Goal: Task Accomplishment & Management: Complete application form

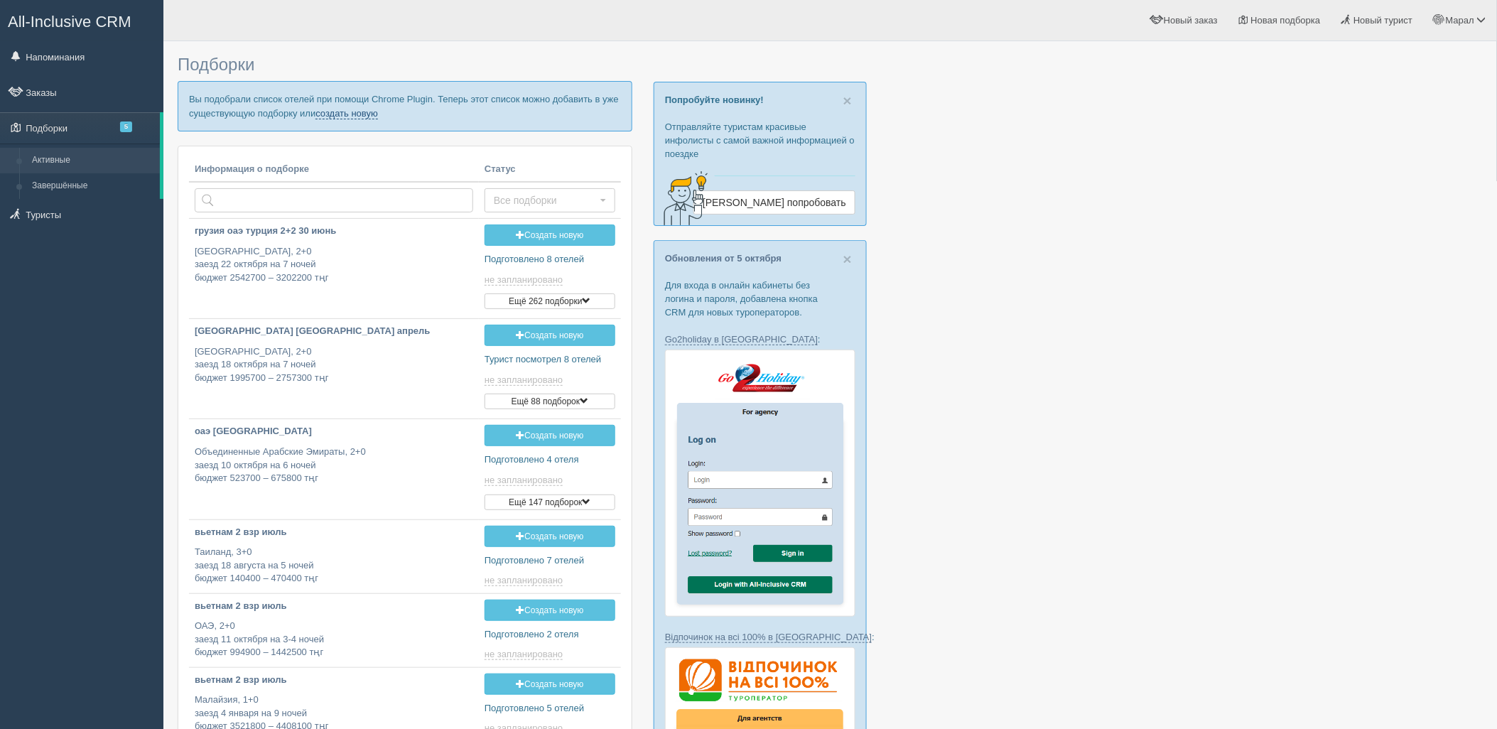
click at [345, 117] on link "создать новую" at bounding box center [346, 113] width 63 height 11
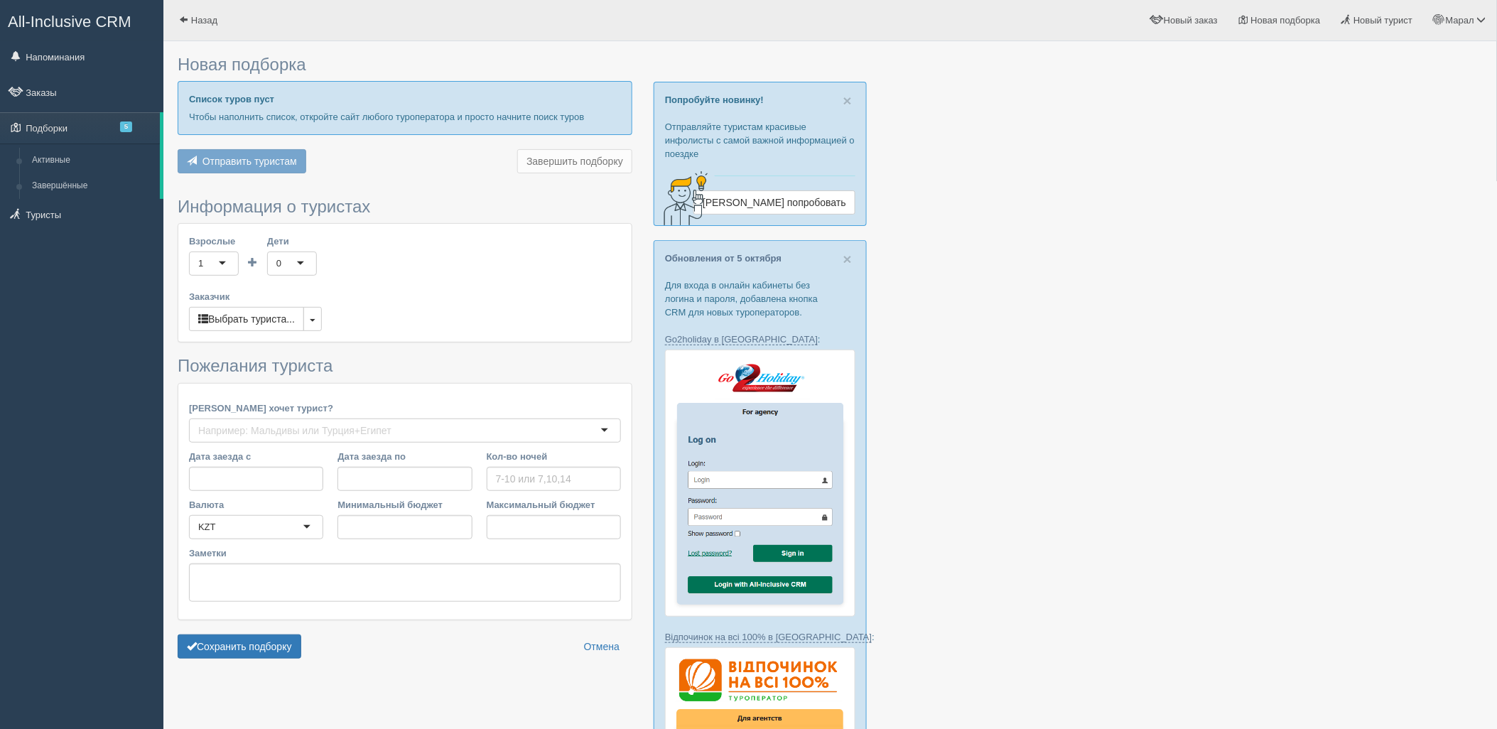
type input "6-8"
type input "798200"
type input "893300"
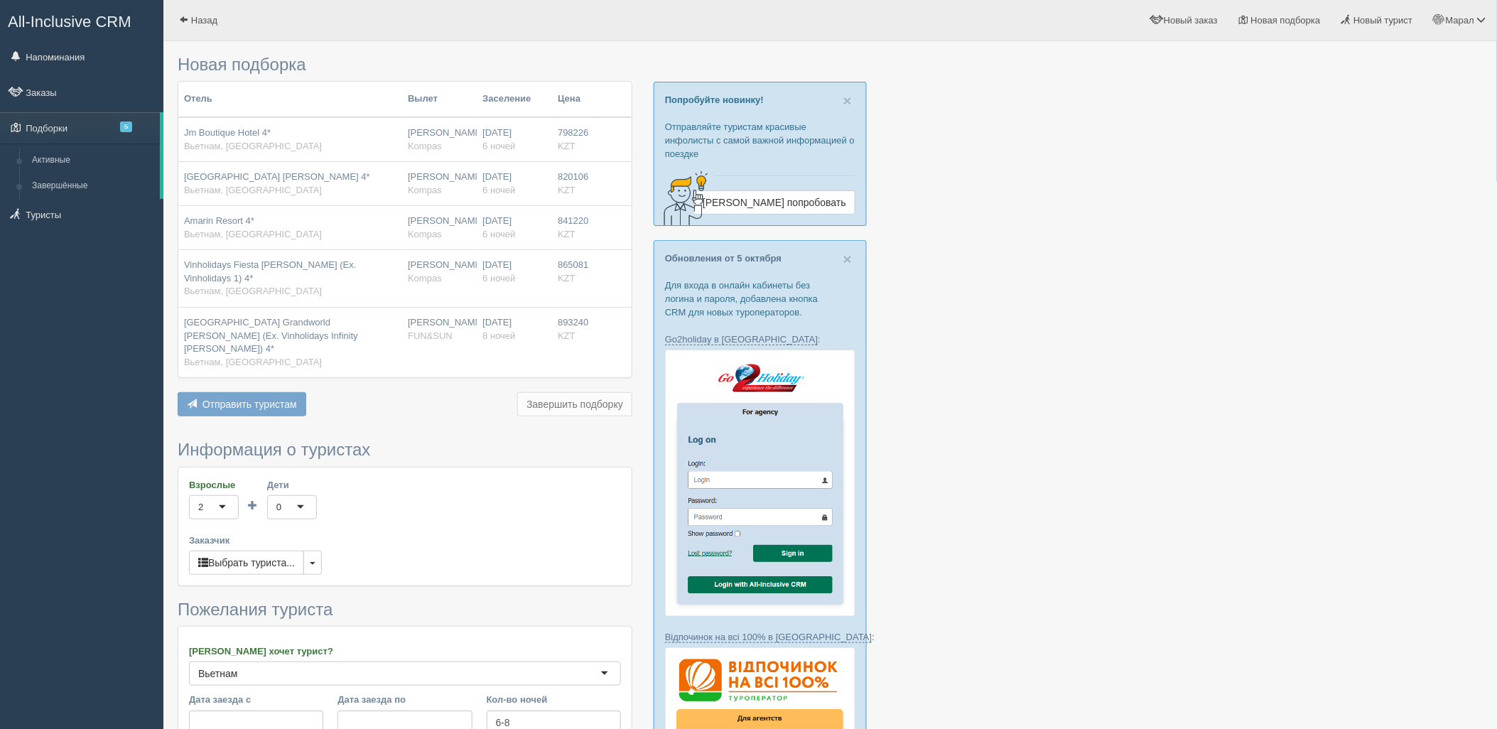
drag, startPoint x: 996, startPoint y: 451, endPoint x: 590, endPoint y: 498, distance: 408.4
click at [993, 452] on div at bounding box center [830, 706] width 1305 height 1316
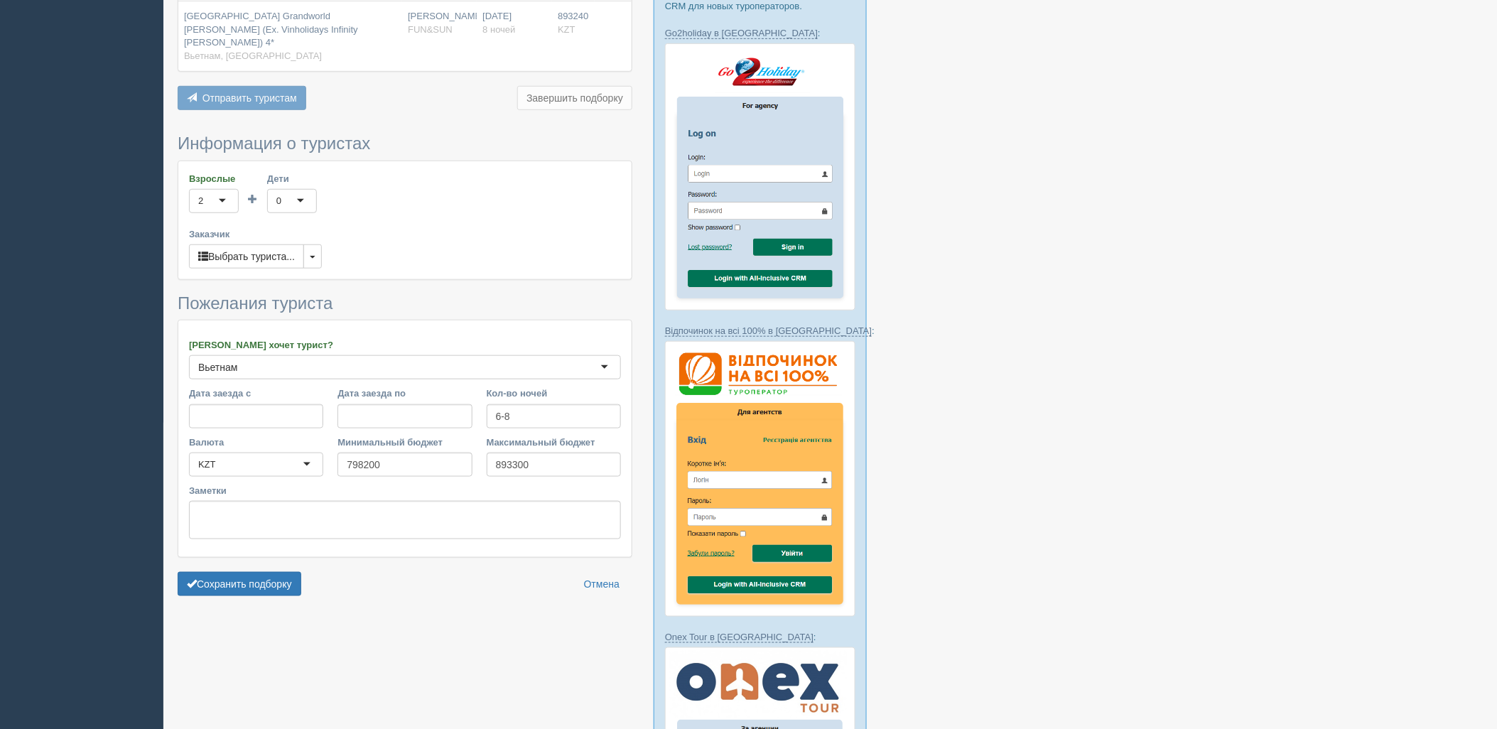
scroll to position [315, 0]
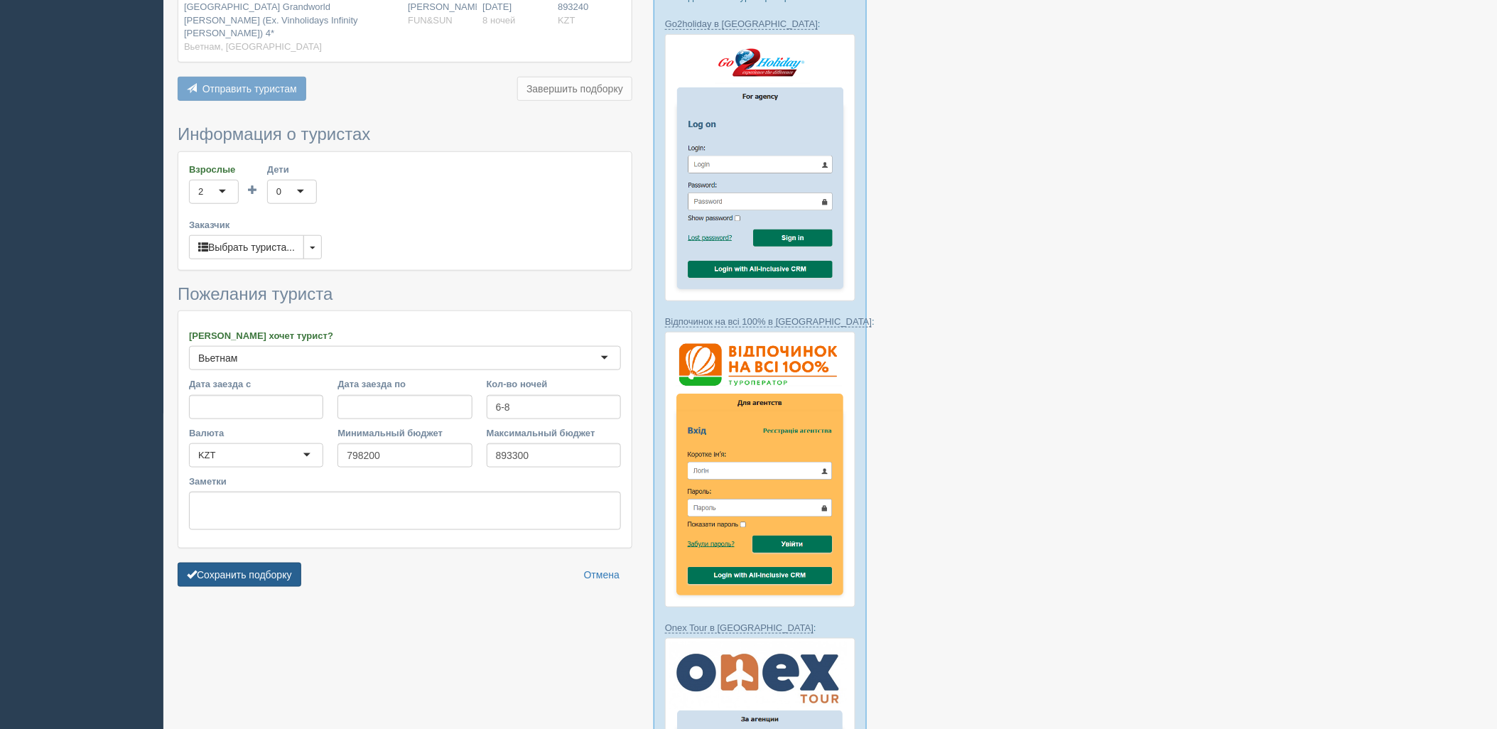
click at [283, 563] on button "Сохранить подборку" at bounding box center [240, 575] width 124 height 24
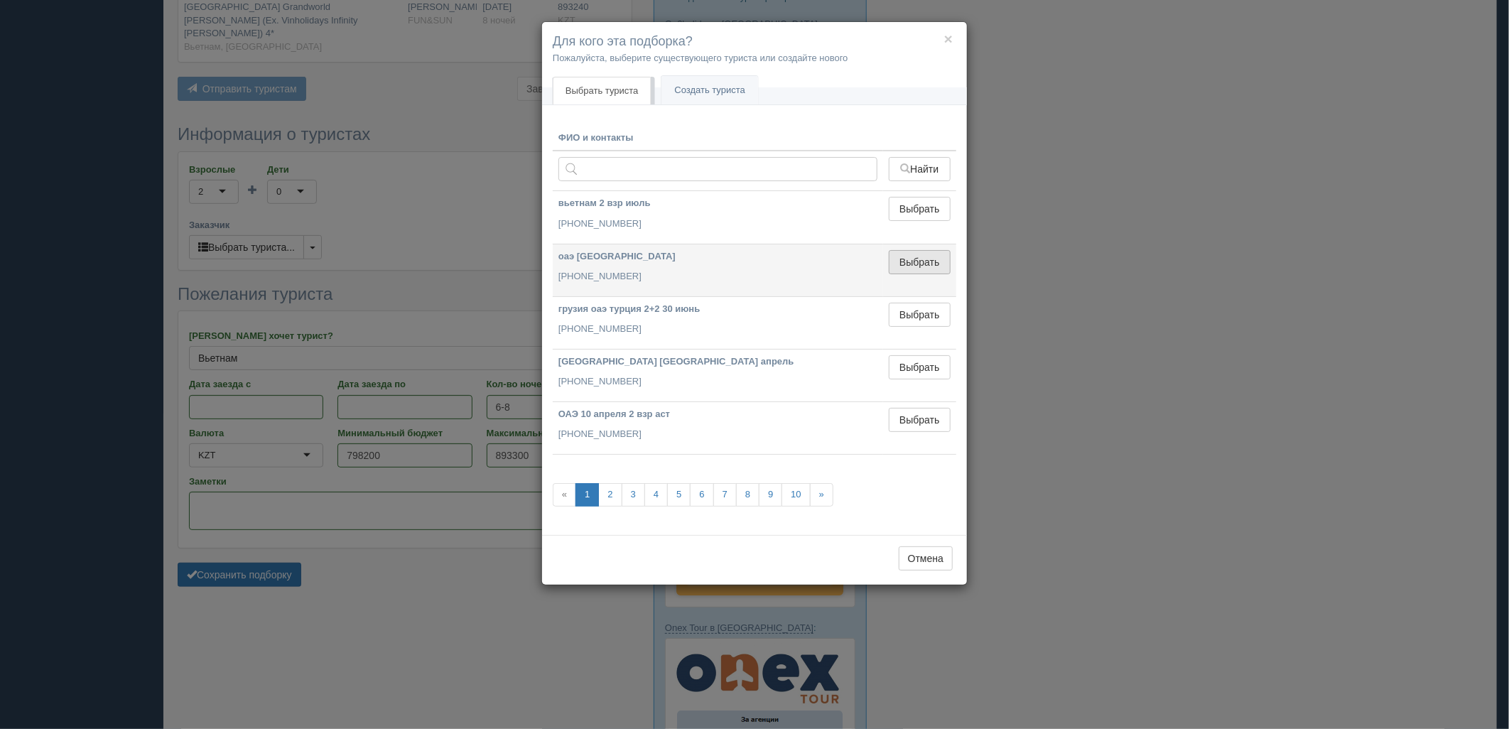
click at [924, 254] on button "Выбрать" at bounding box center [920, 262] width 62 height 24
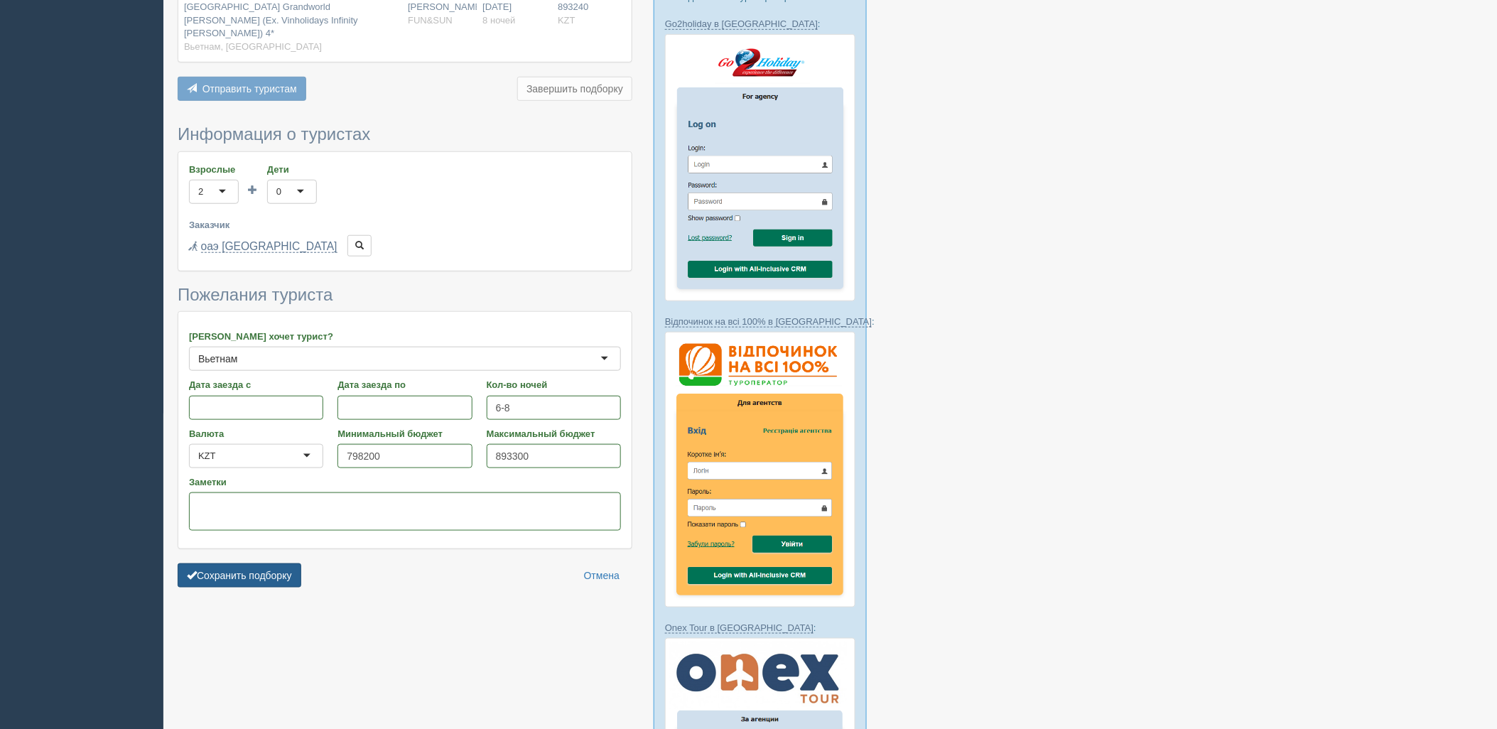
click at [214, 563] on button "Сохранить подборку" at bounding box center [240, 575] width 124 height 24
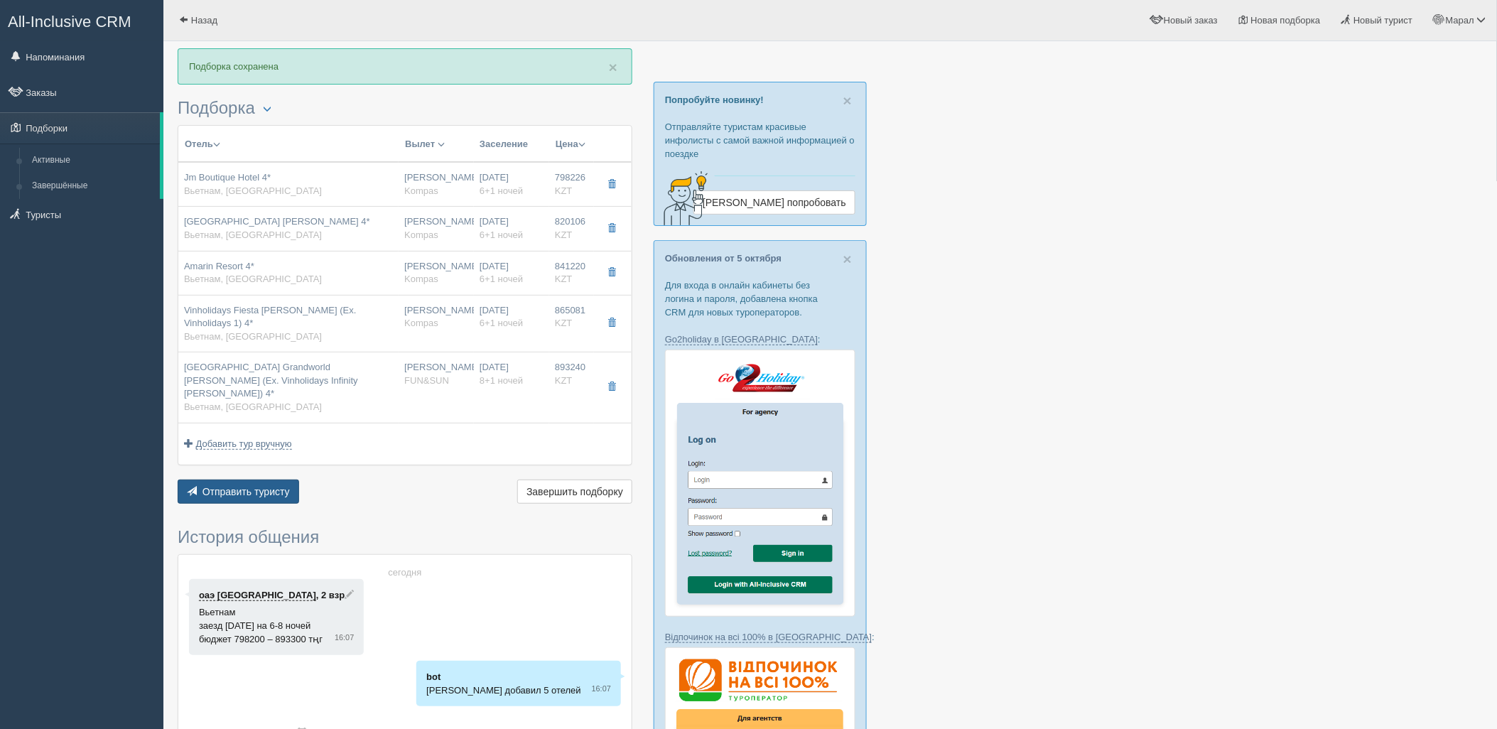
click at [261, 486] on span "Отправить туристу" at bounding box center [245, 491] width 87 height 11
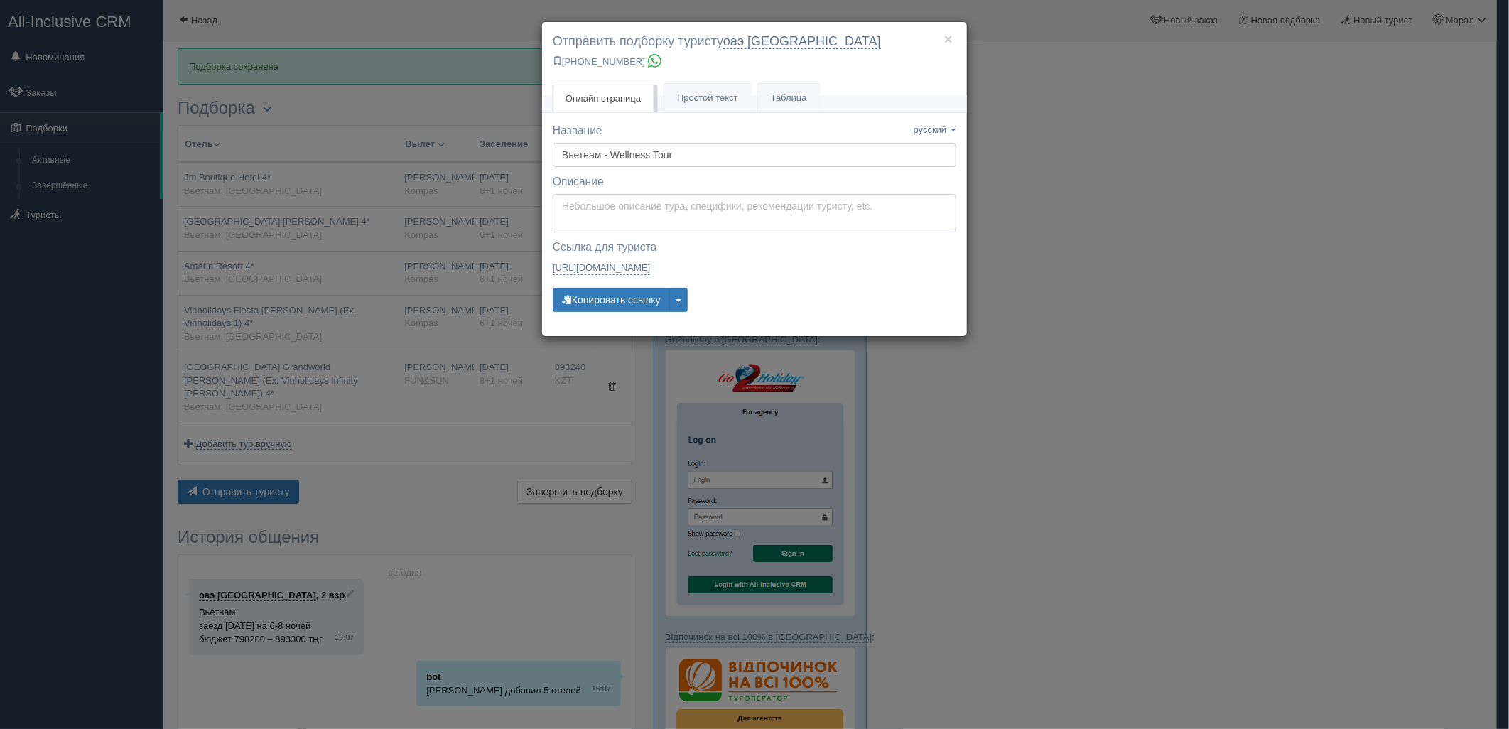
type textarea "Здравствуйте! Ниже представлены варианты туров для Вас. Для просмотра описания …"
click at [607, 209] on textarea "Здравствуйте! Ниже представлены варианты туров для Вас. Для просмотра описания …" at bounding box center [755, 213] width 404 height 38
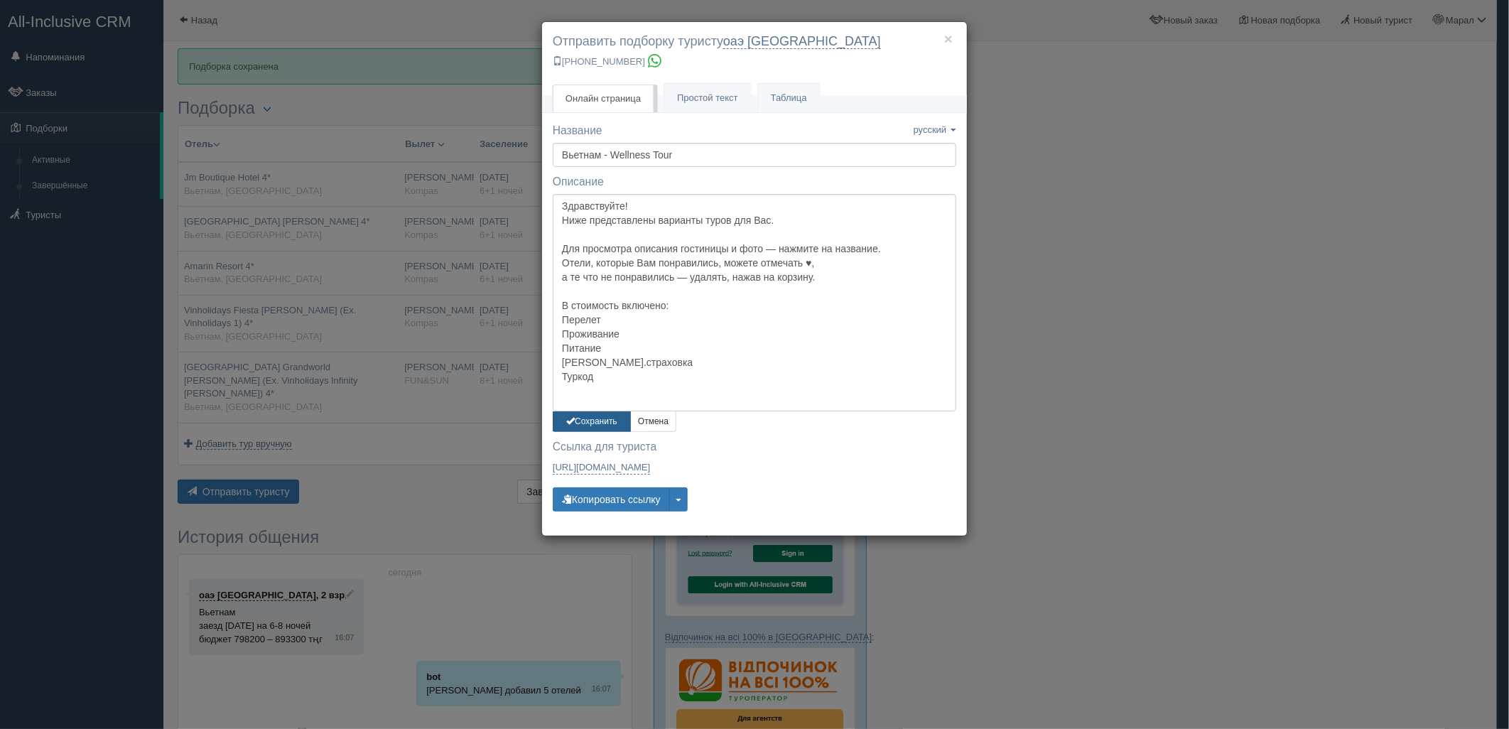
click at [598, 427] on button "Сохранить" at bounding box center [592, 421] width 78 height 21
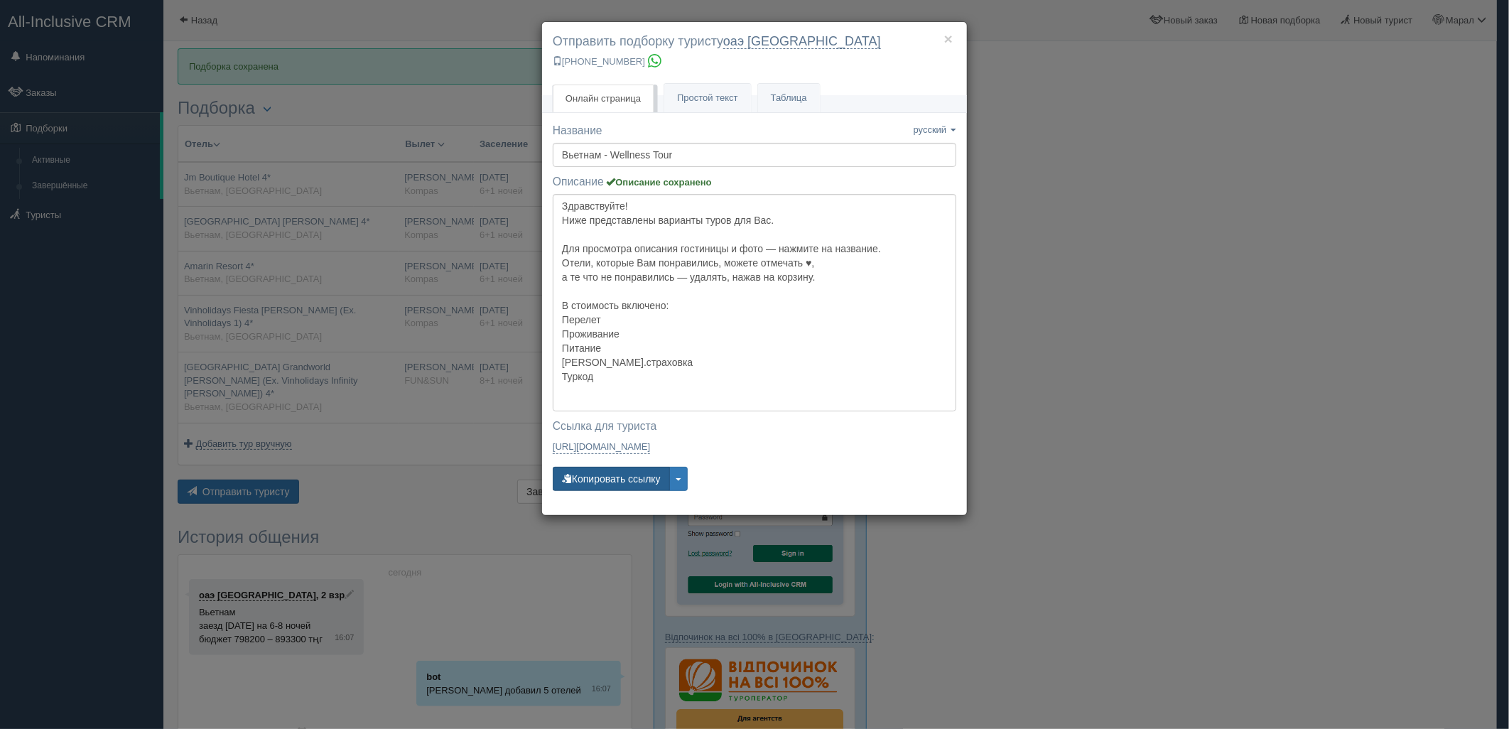
click at [600, 477] on button "Копировать ссылку" at bounding box center [611, 479] width 117 height 24
drag, startPoint x: 1178, startPoint y: 413, endPoint x: 1034, endPoint y: 10, distance: 428.3
click at [1178, 412] on div "× Отправить подборку туристу оаэ шымкент +7 778 536 9439 Онлайн страница Онлайн…" at bounding box center [754, 364] width 1509 height 729
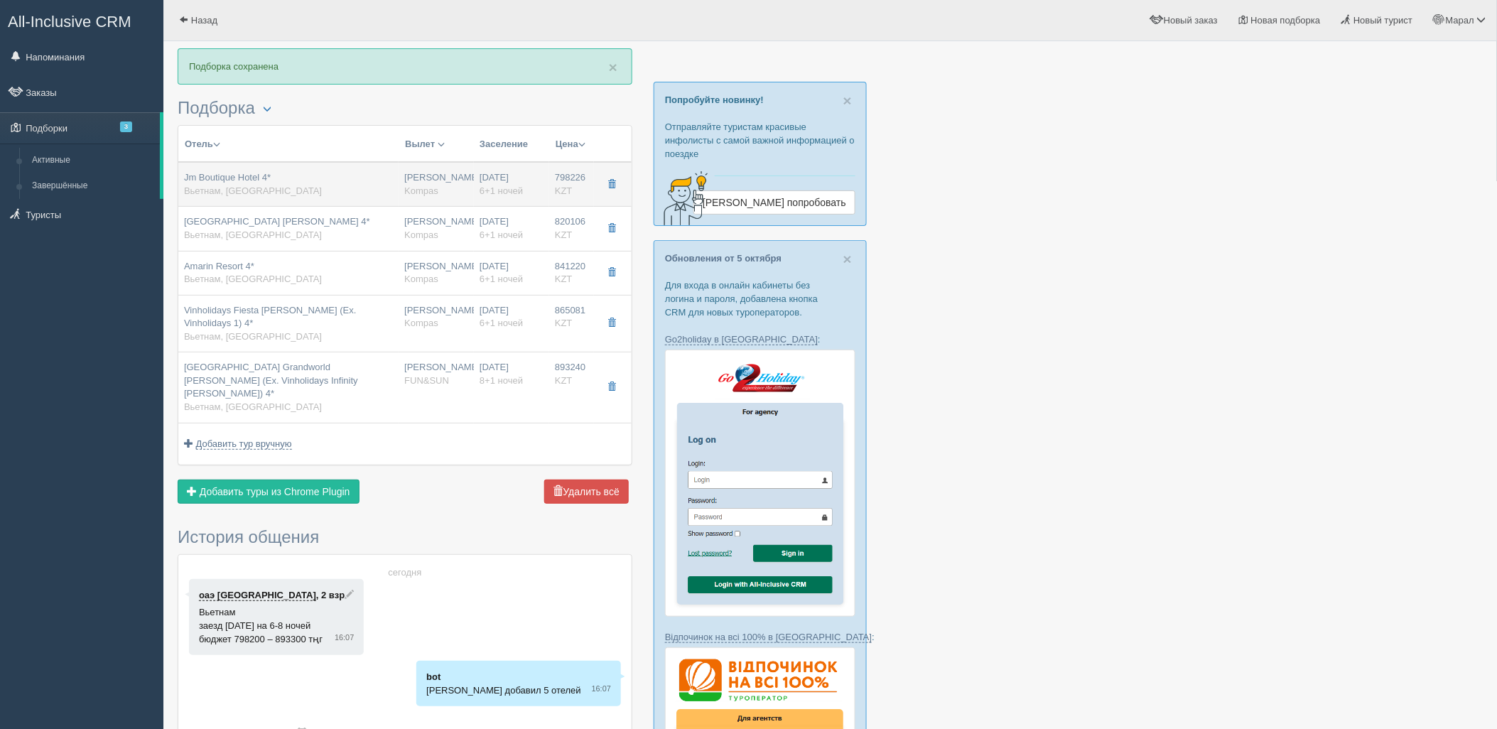
click at [335, 194] on div "Jm Boutique Hotel 4* Вьетнам, Фукуок" at bounding box center [288, 184] width 209 height 26
type input "Jm Boutique Hotel 4*"
type input "Вьетнам"
type input "Фукуок"
type input "798226.00"
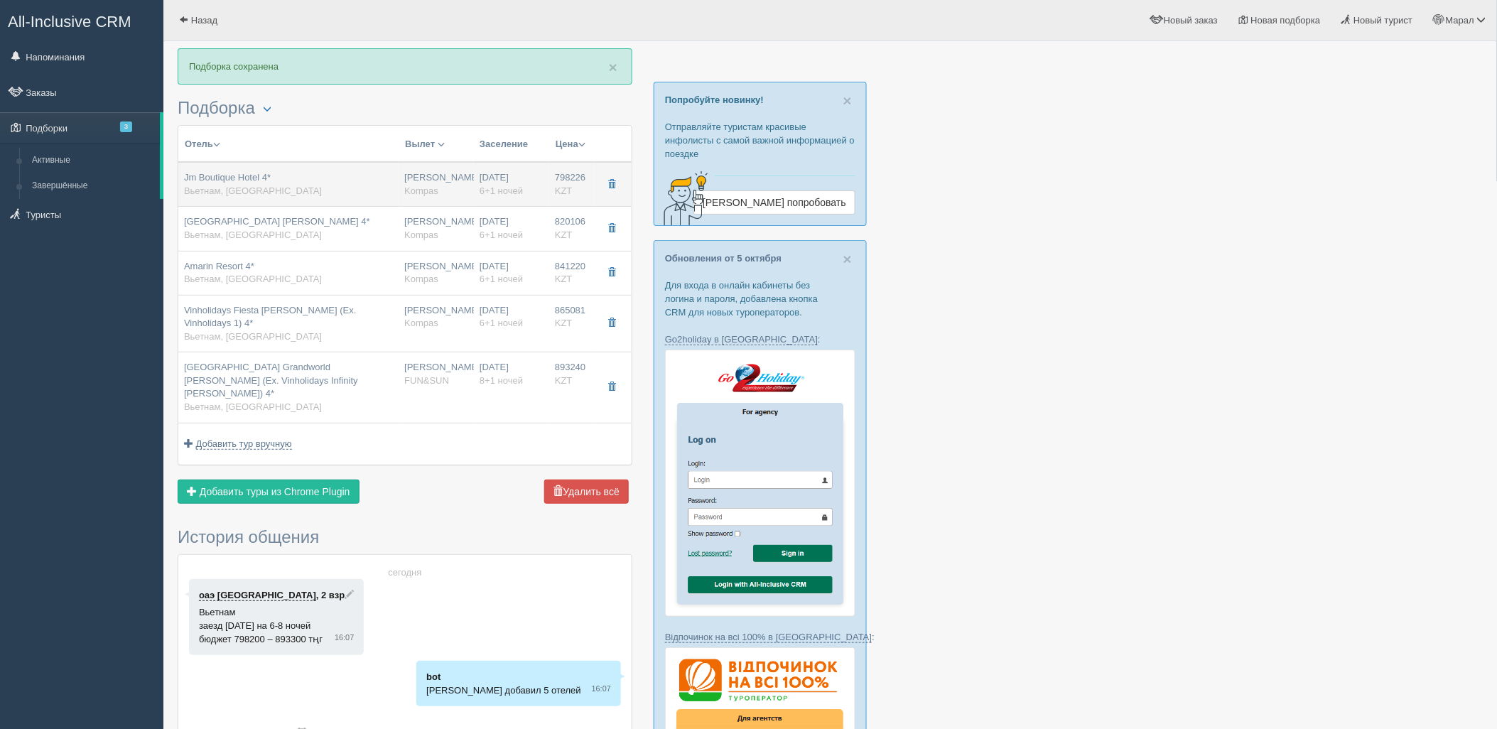
type input "[PERSON_NAME]"
type input "Фукуок PQC"
type input "22:40"
type input "08:30"
type input "VietJet Air"
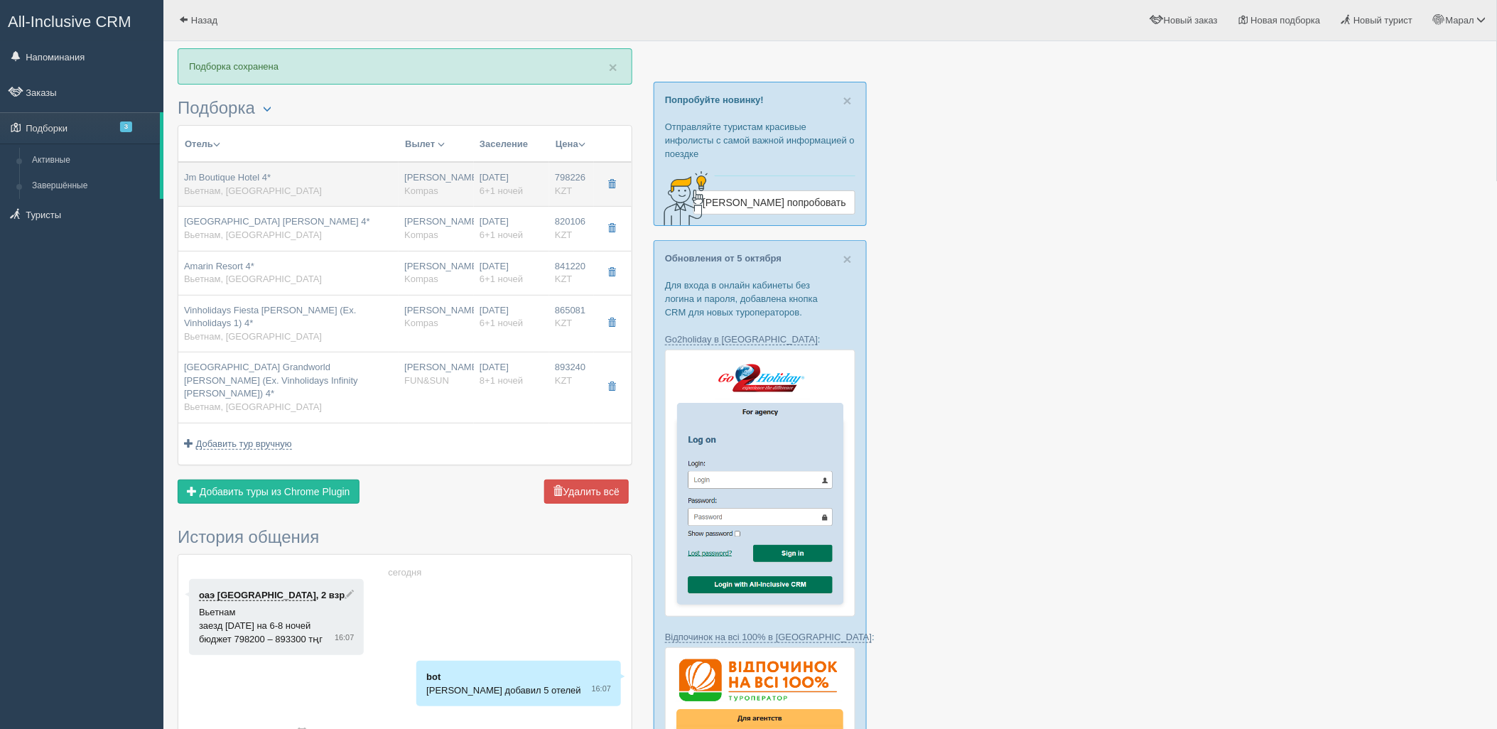
type input "14:45"
type input "21:05"
type input "6+1"
type input "all day blossom"
type input "BB - Только завтрак"
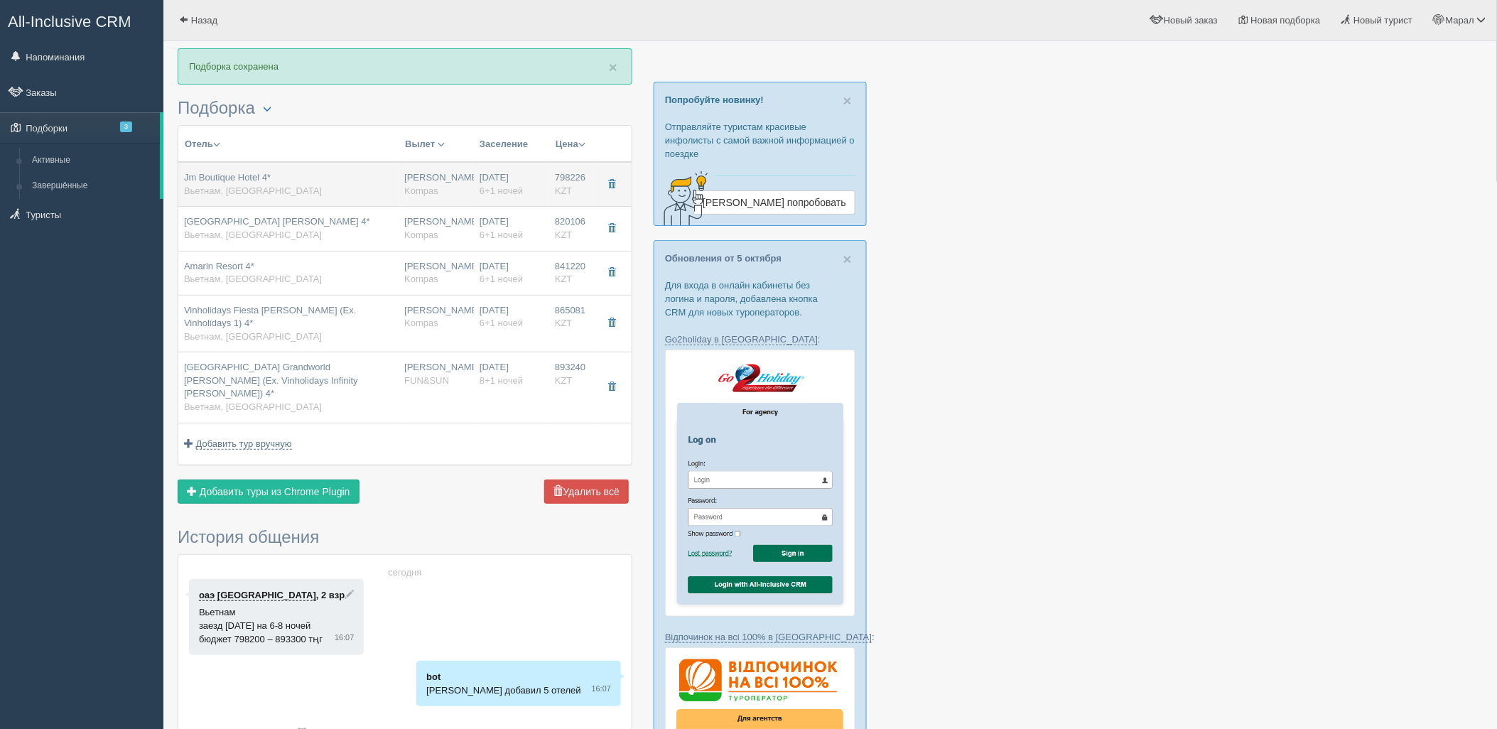
type input "Kompas"
type input "https://tourvisor.ru/countries#!/hotel=jm-boutique-hotel"
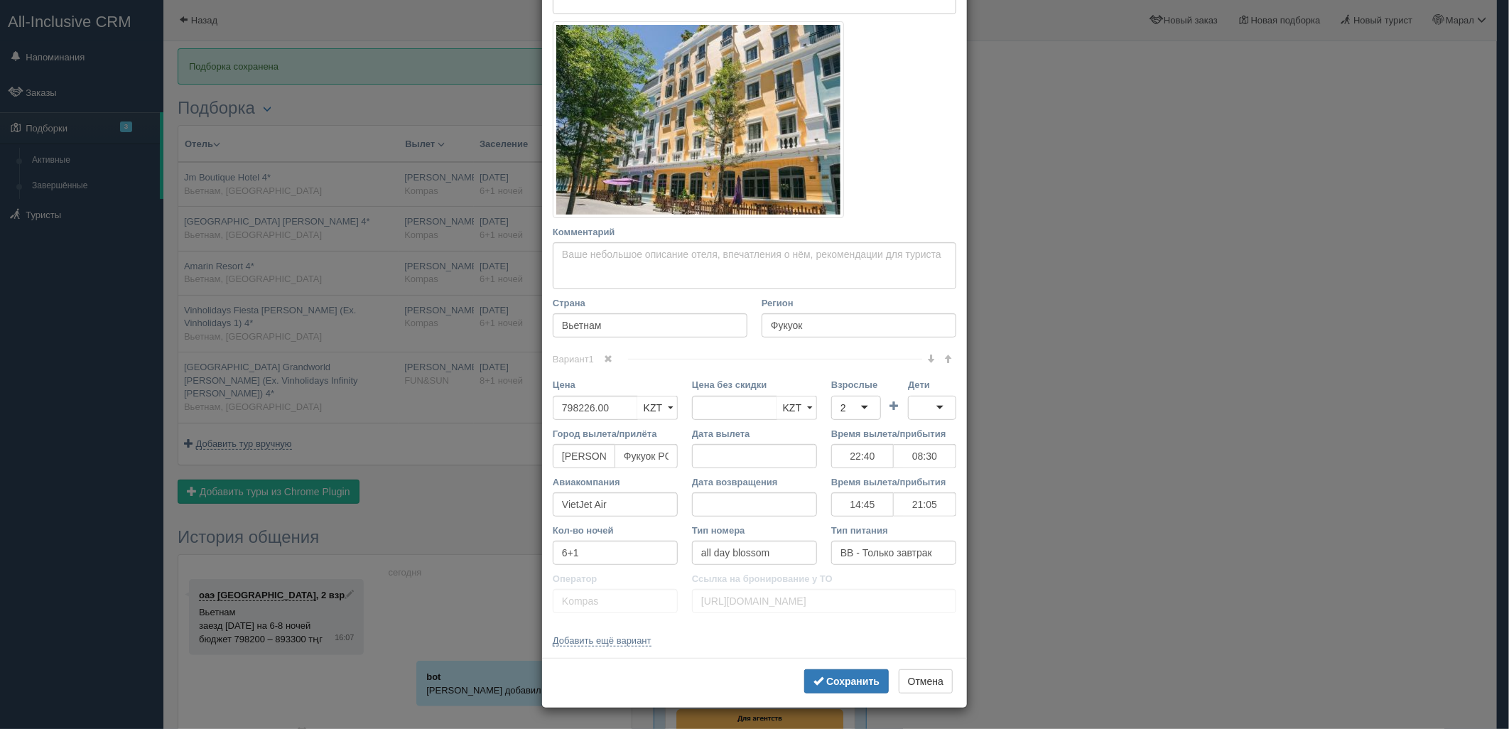
scroll to position [198, 0]
click at [1184, 458] on div "× Редактировать тур Название отеля Jm Boutique Hotel 4* Ссылка на отель для тур…" at bounding box center [754, 364] width 1509 height 729
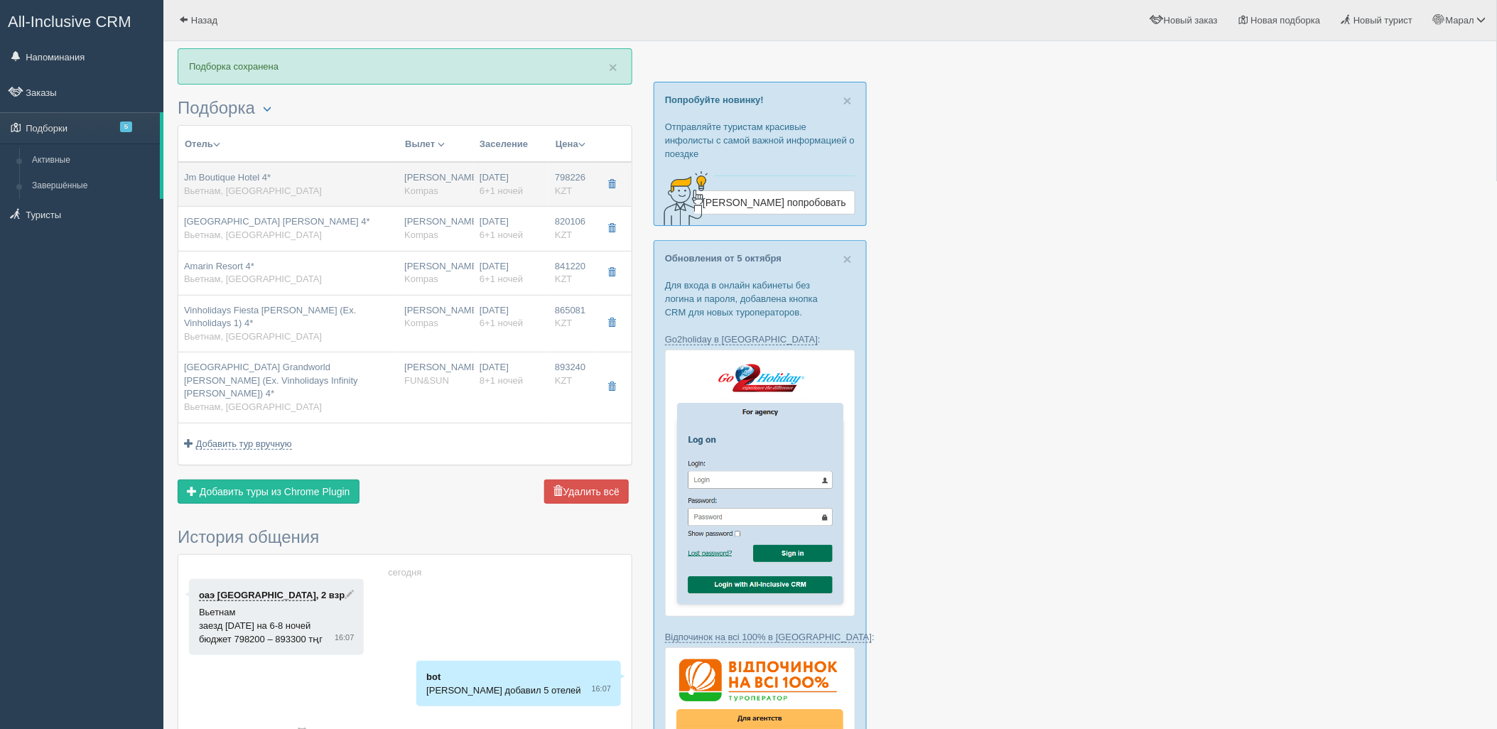
click at [315, 183] on div "Jm Boutique Hotel 4* Вьетнам, Фукуок" at bounding box center [288, 184] width 209 height 26
type input "22:40"
type input "08:30"
type input "14:45"
type input "21:05"
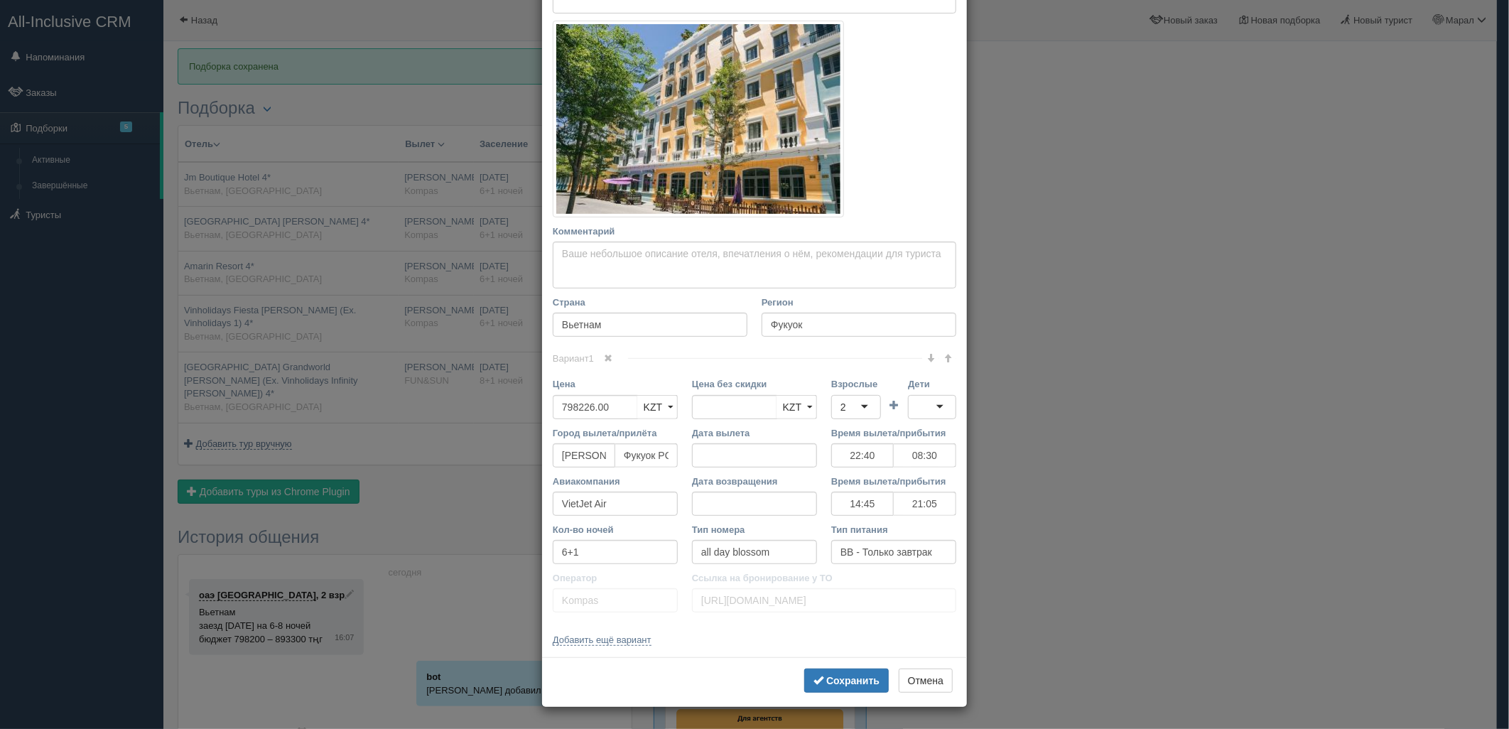
click at [1120, 303] on div "× Редактировать тур Название отеля Jm Boutique Hotel 4* Ссылка на отель для тур…" at bounding box center [754, 364] width 1509 height 729
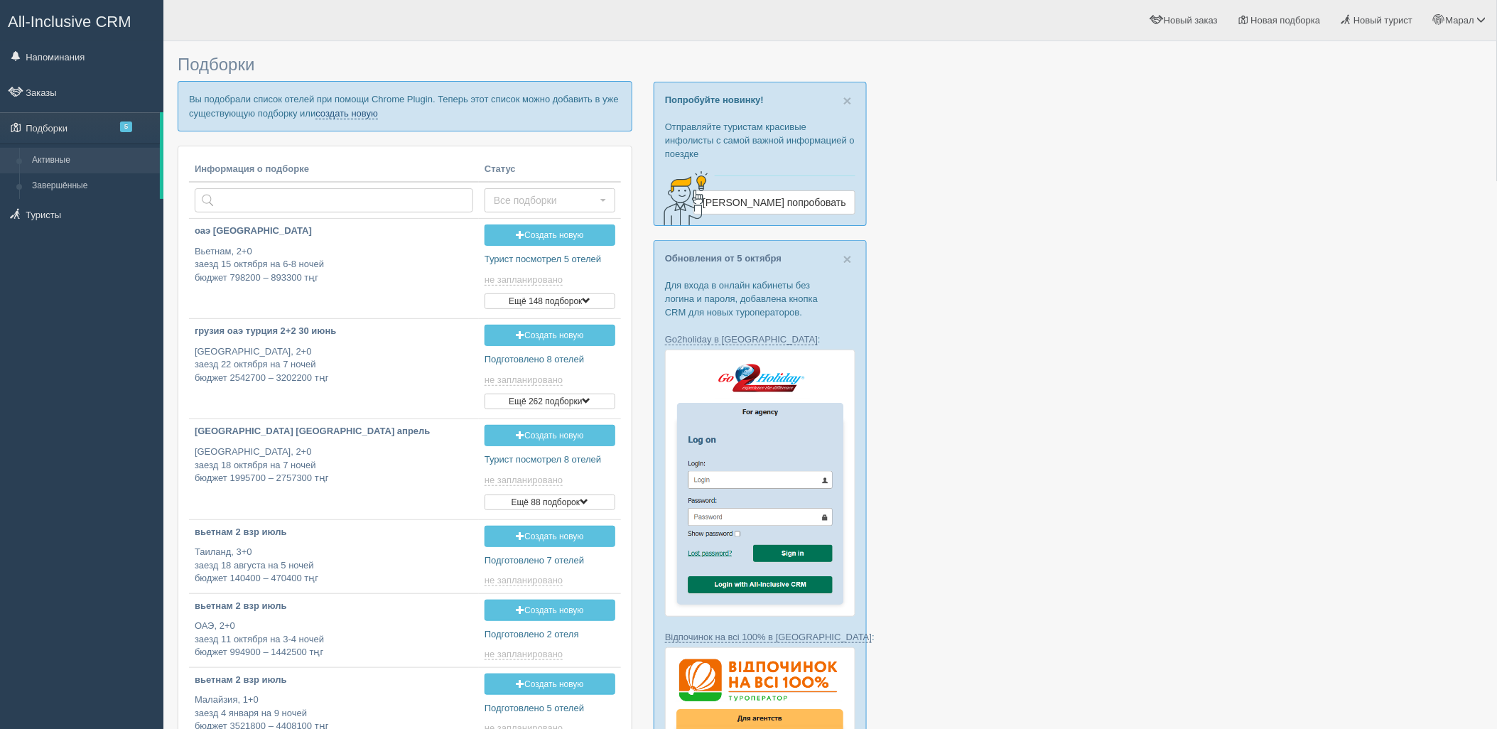
click at [354, 114] on link "создать новую" at bounding box center [346, 113] width 63 height 11
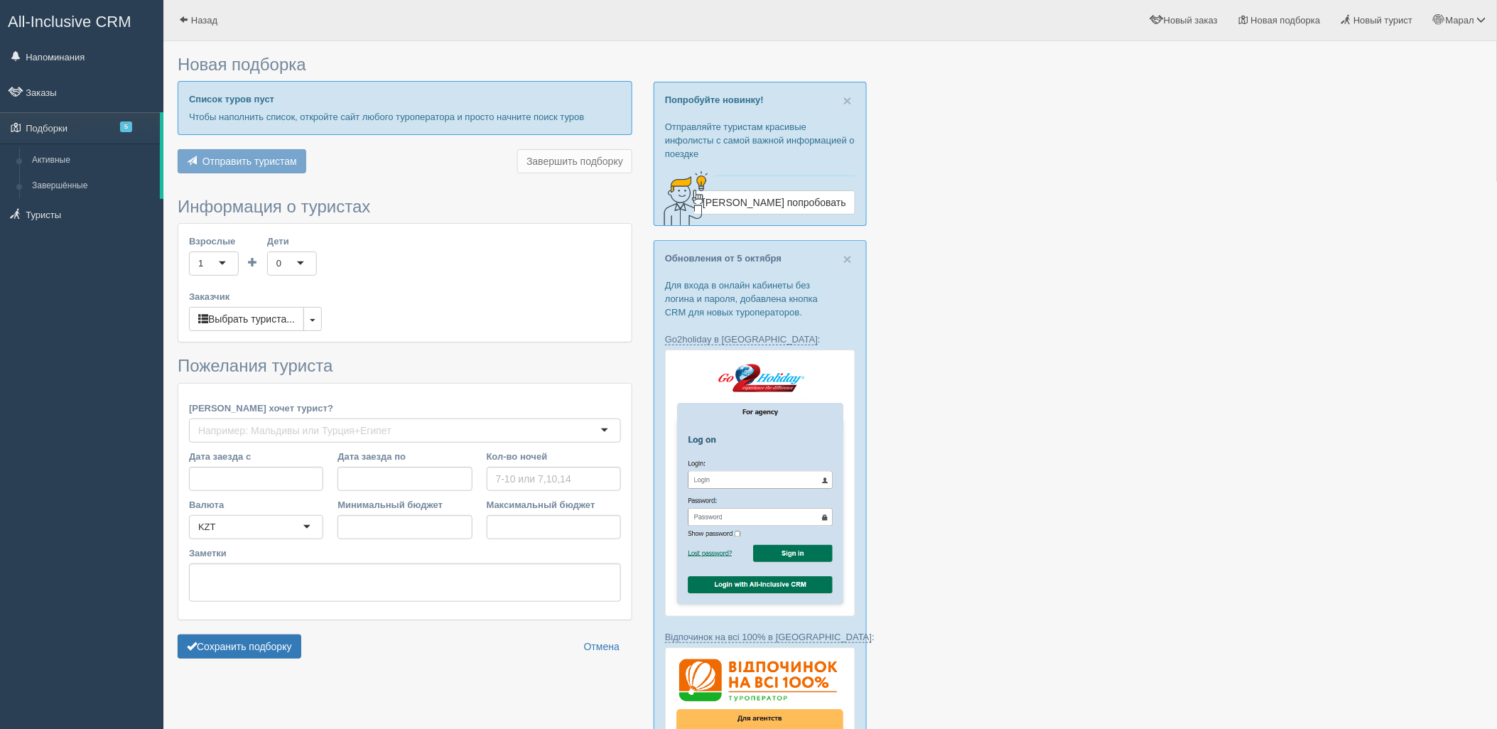
type input "6"
type input "825200"
type input "1056000"
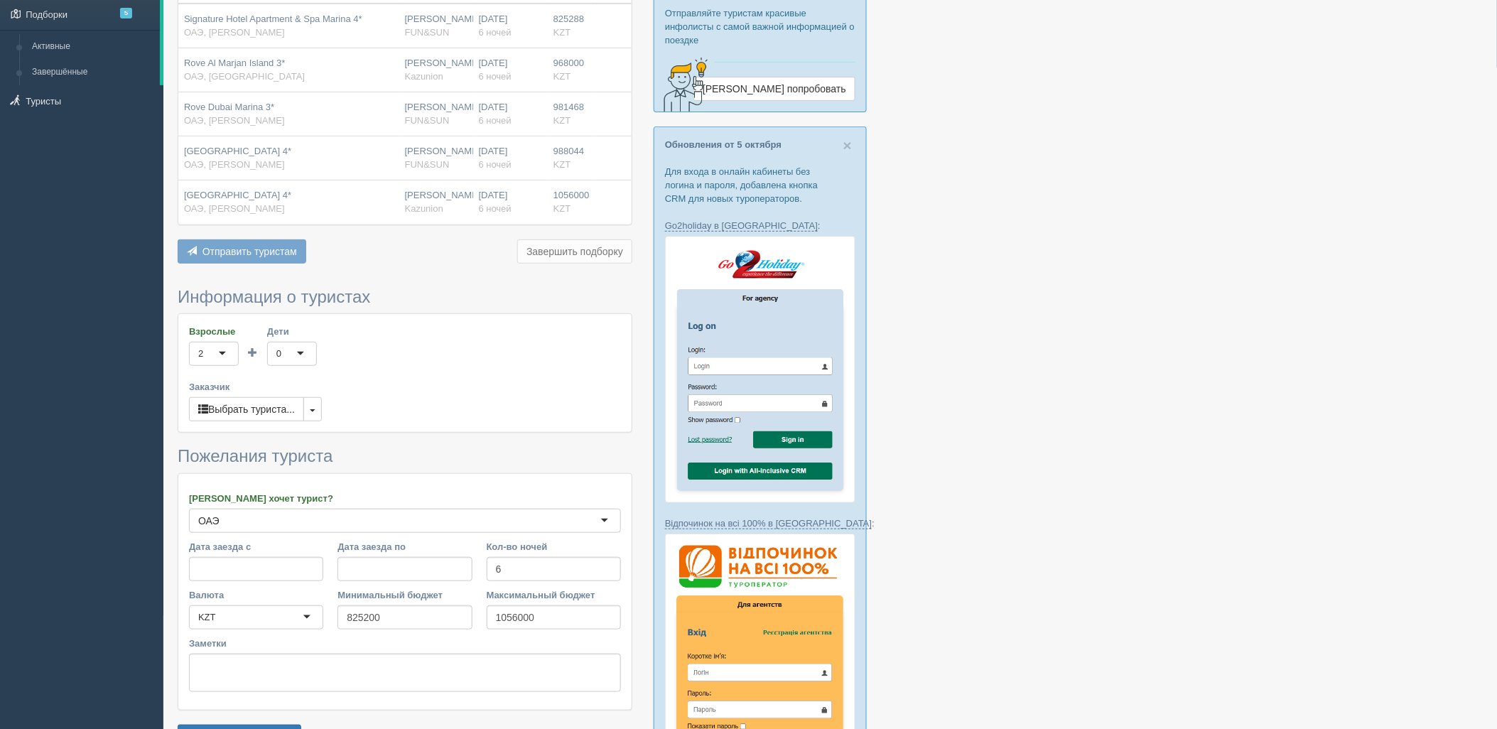
scroll to position [315, 0]
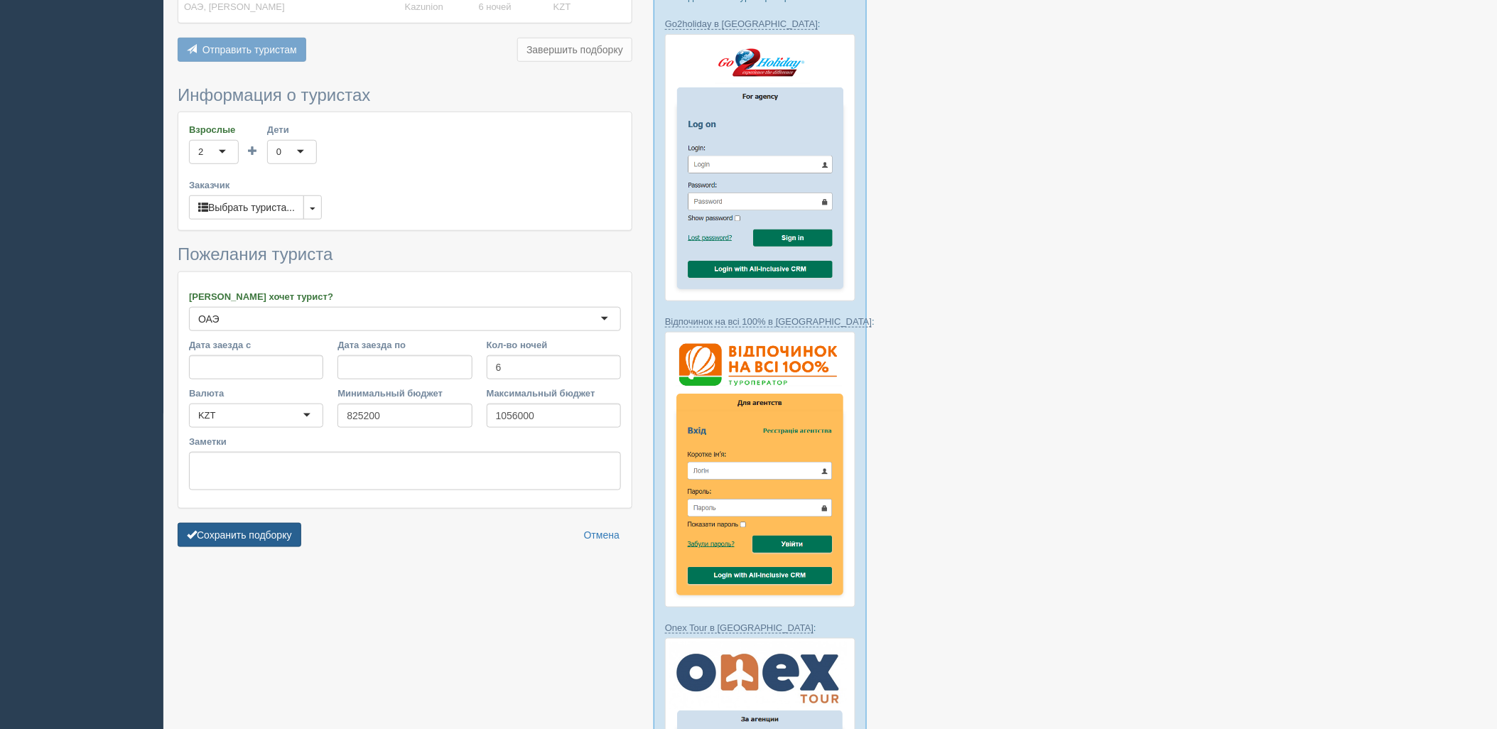
click at [239, 539] on button "Сохранить подборку" at bounding box center [240, 535] width 124 height 24
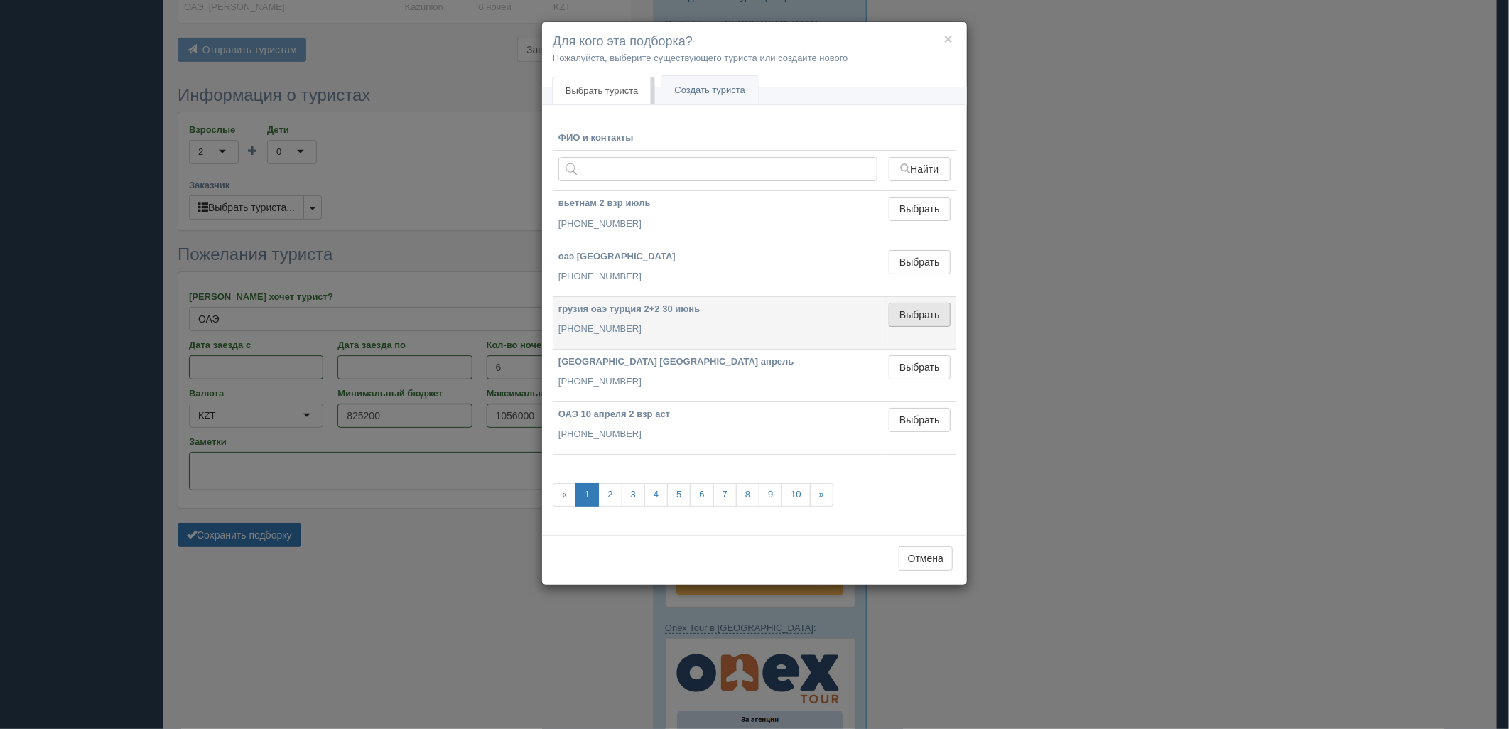
click at [922, 306] on button "Выбрать" at bounding box center [920, 315] width 62 height 24
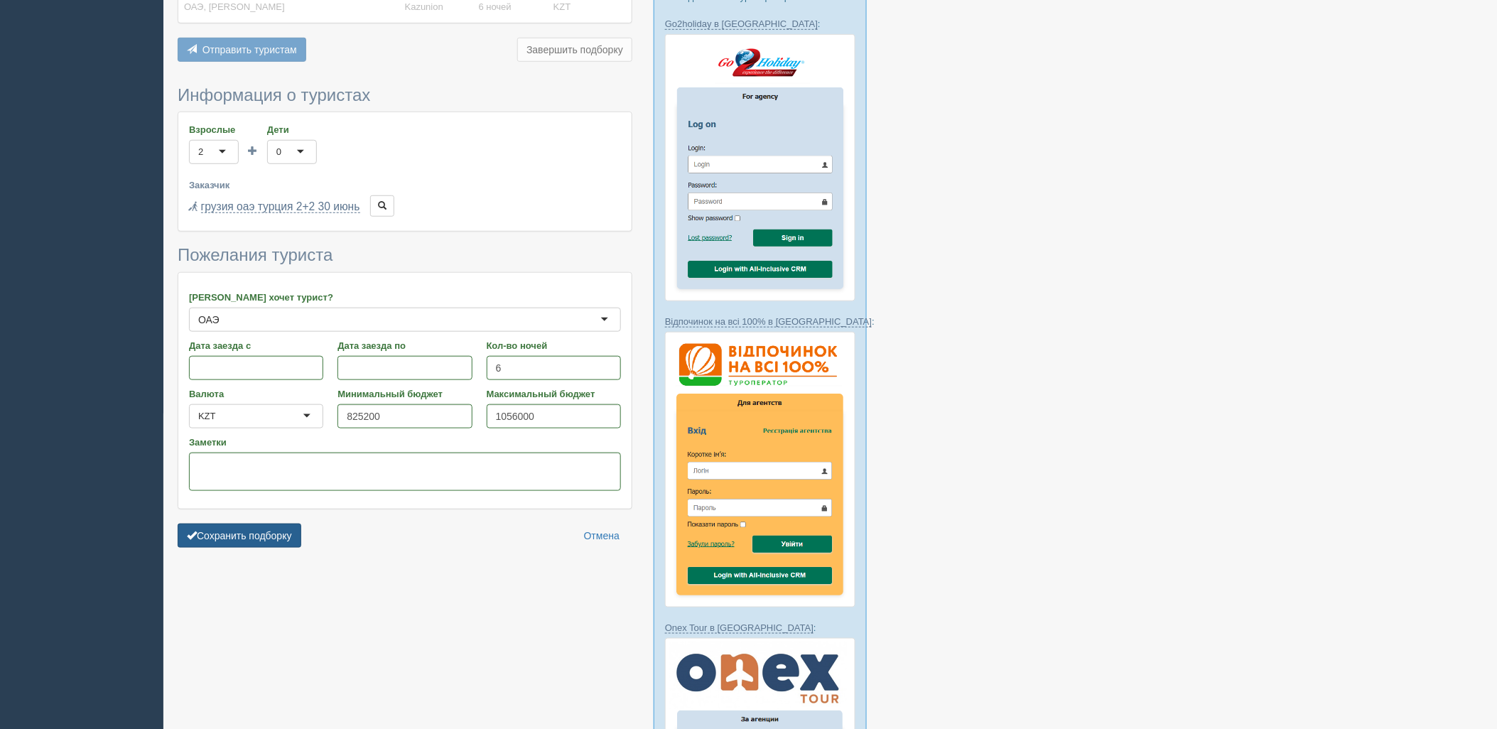
click at [271, 534] on button "Сохранить подборку" at bounding box center [240, 536] width 124 height 24
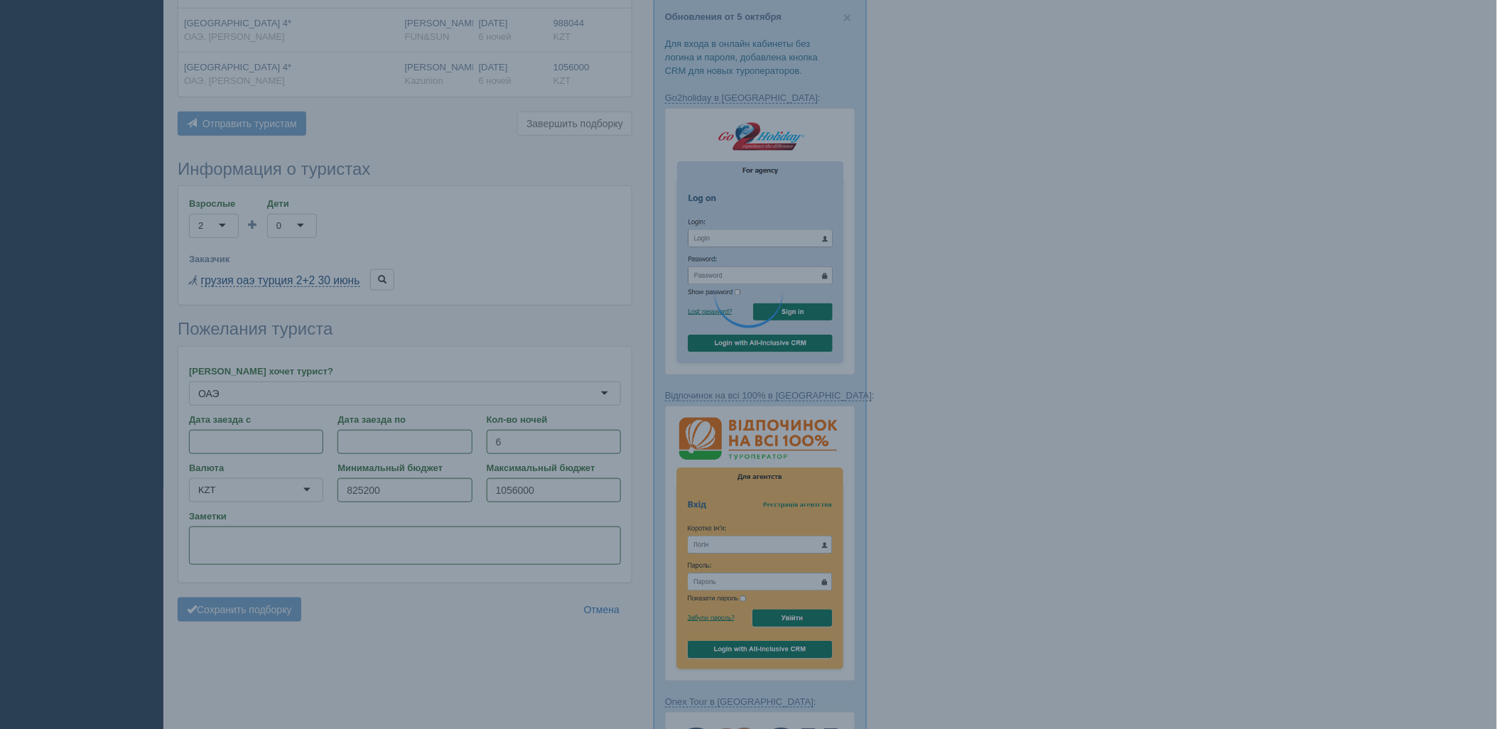
scroll to position [0, 0]
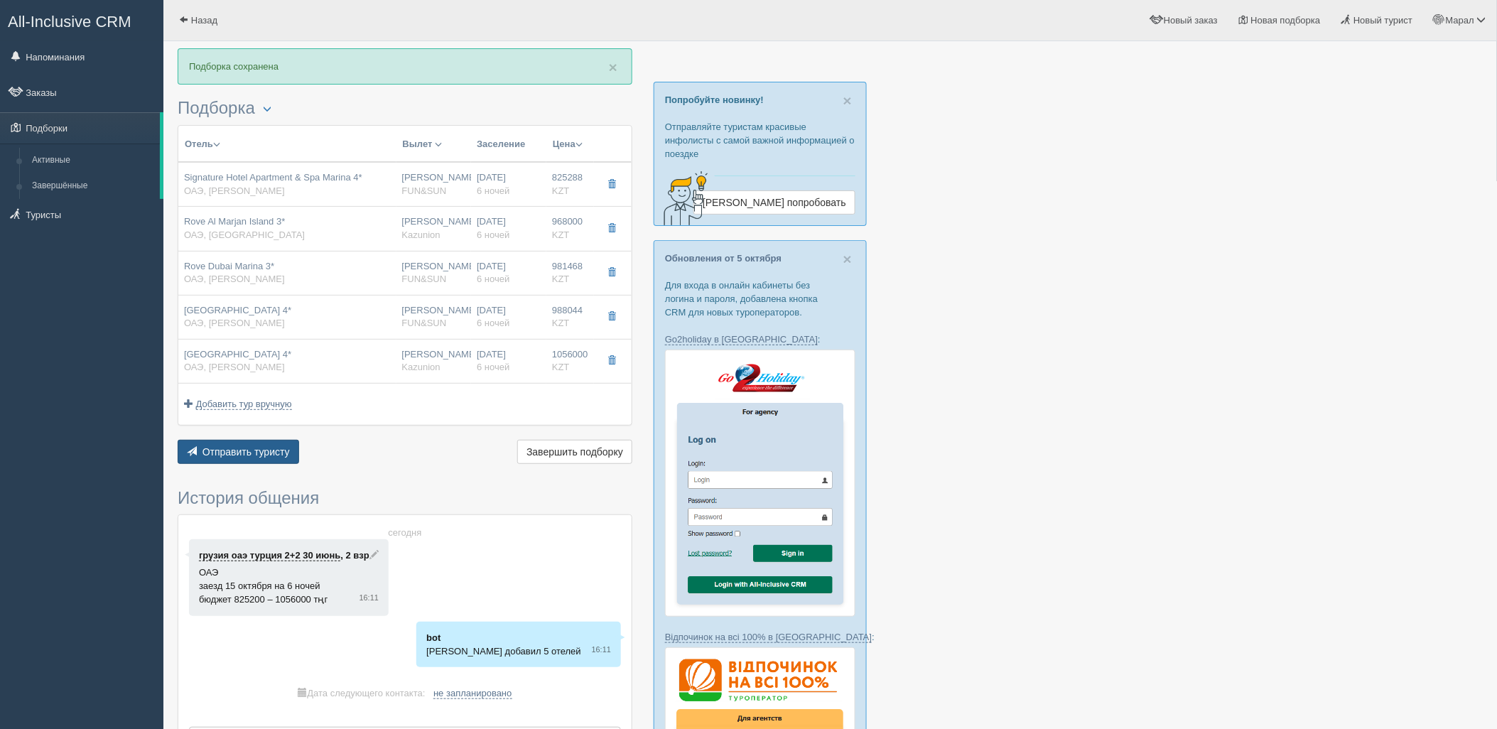
click at [268, 450] on span "Отправить туристу" at bounding box center [245, 451] width 87 height 11
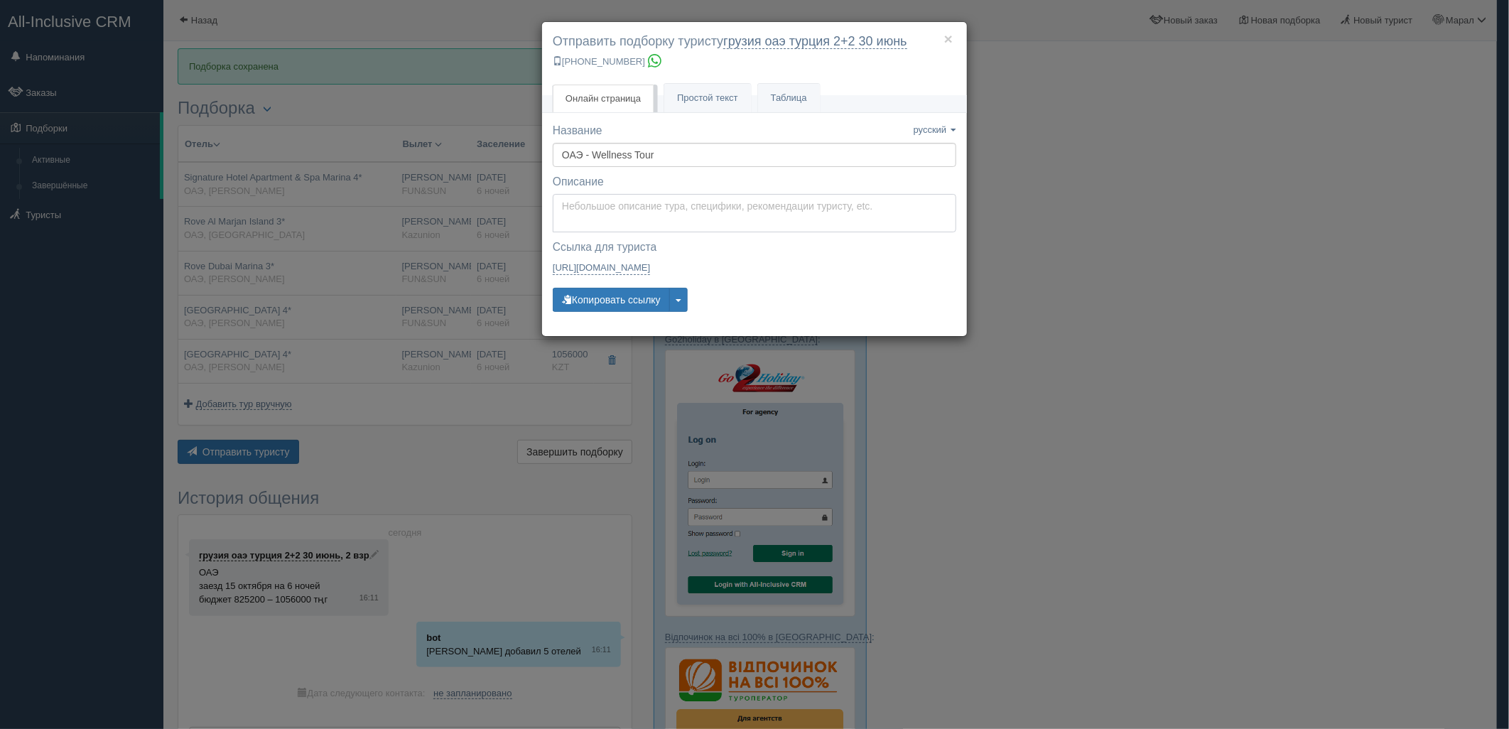
type textarea "Здравствуйте! Ниже представлены варианты туров для Вас. Для просмотра описания …"
click at [621, 208] on textarea "Здравствуйте! Ниже представлены варианты туров для Вас. Для просмотра описания …" at bounding box center [755, 213] width 404 height 38
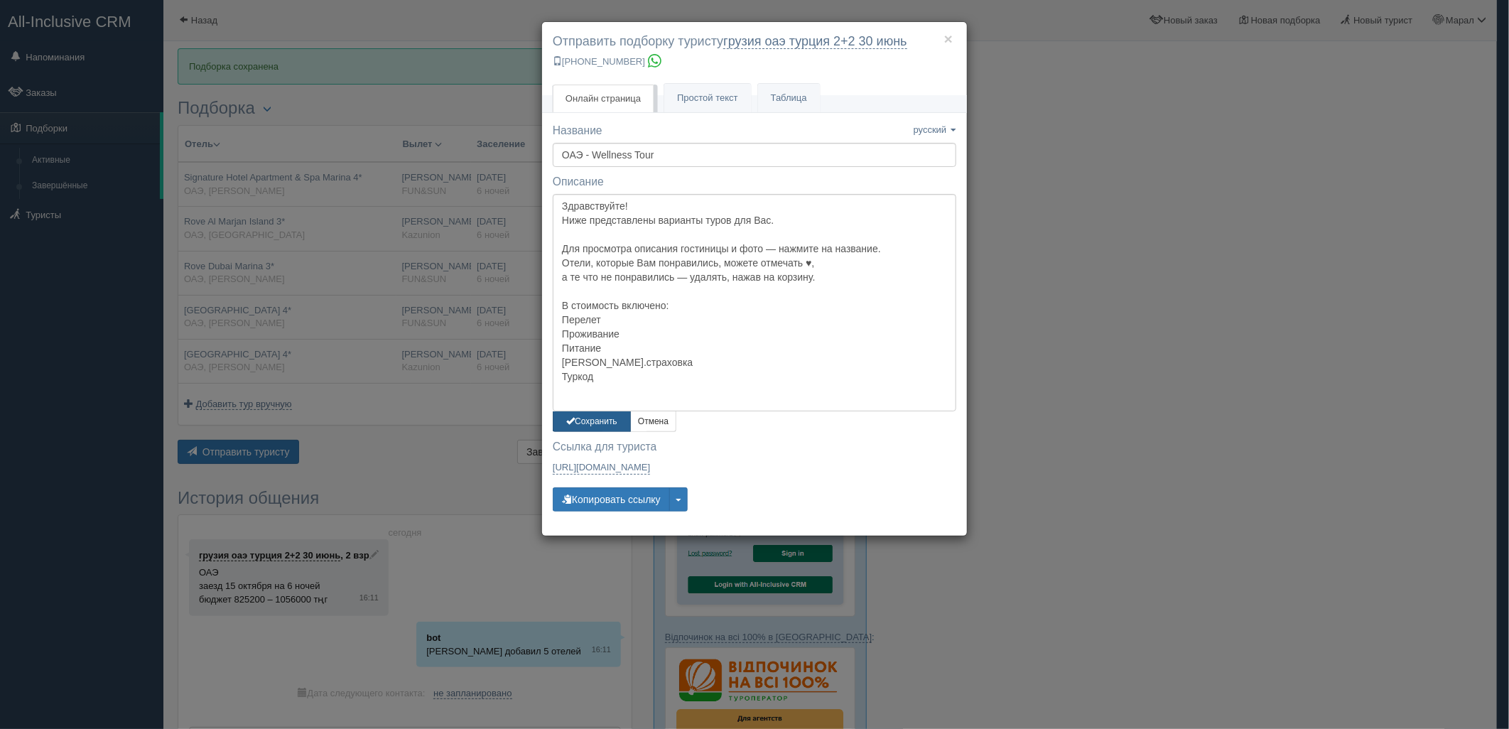
click at [602, 428] on button "Сохранить" at bounding box center [592, 421] width 78 height 21
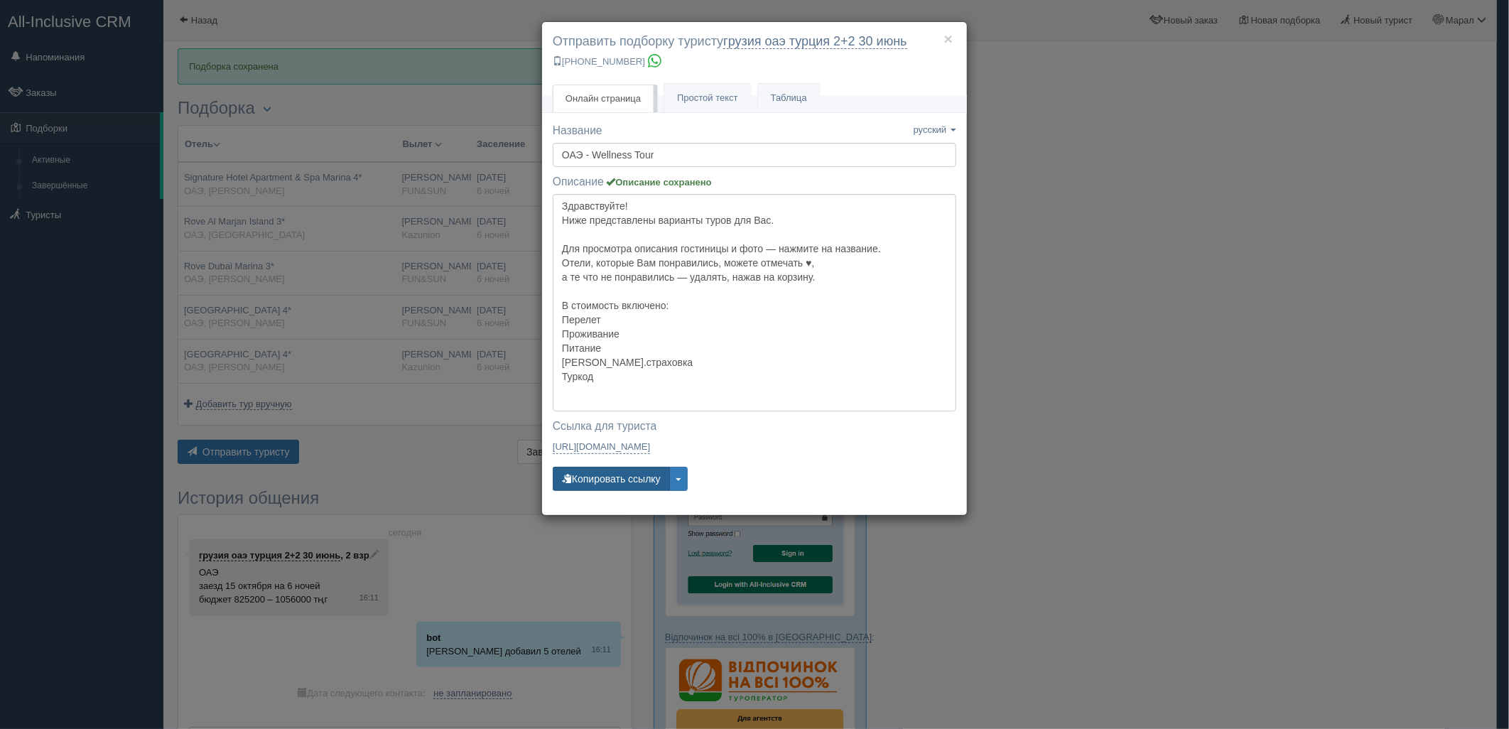
click at [612, 477] on button "Копировать ссылку" at bounding box center [611, 479] width 117 height 24
click at [1254, 228] on div "× Отправить подборку туристу грузия оаэ турция 2+2 30 июнь +7 701 880 5580 Онла…" at bounding box center [754, 364] width 1509 height 729
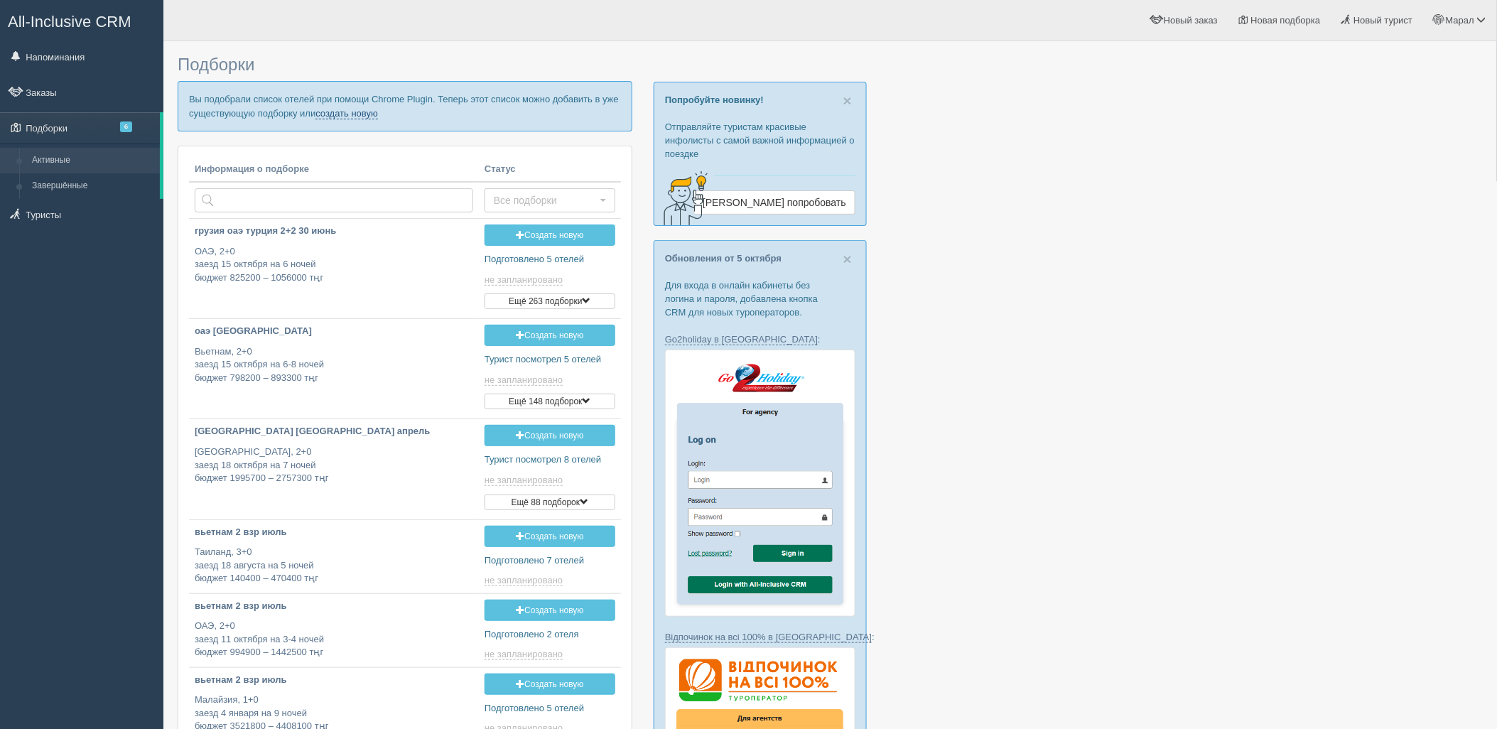
click at [356, 111] on link "создать новую" at bounding box center [346, 113] width 63 height 11
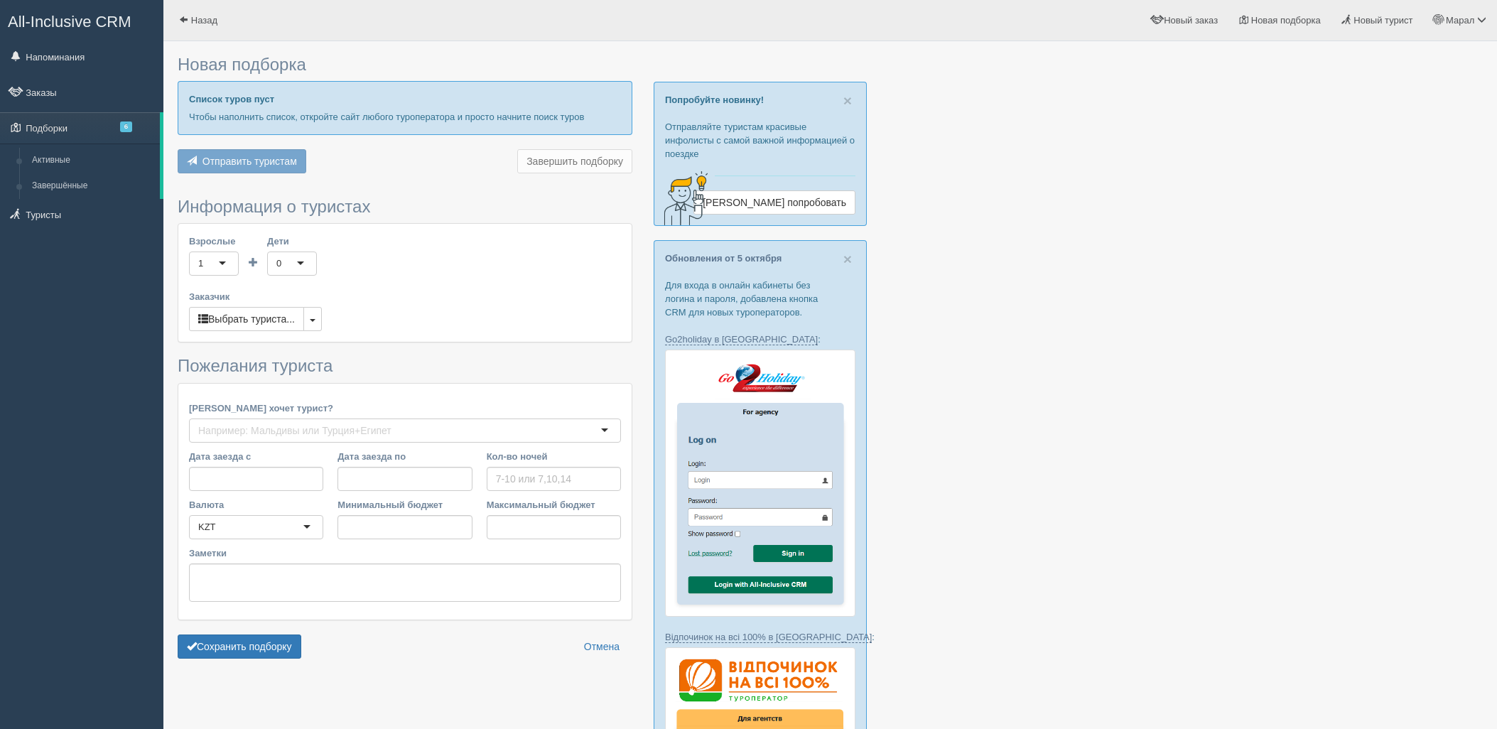
type input "7-8"
type input "700900"
type input "845700"
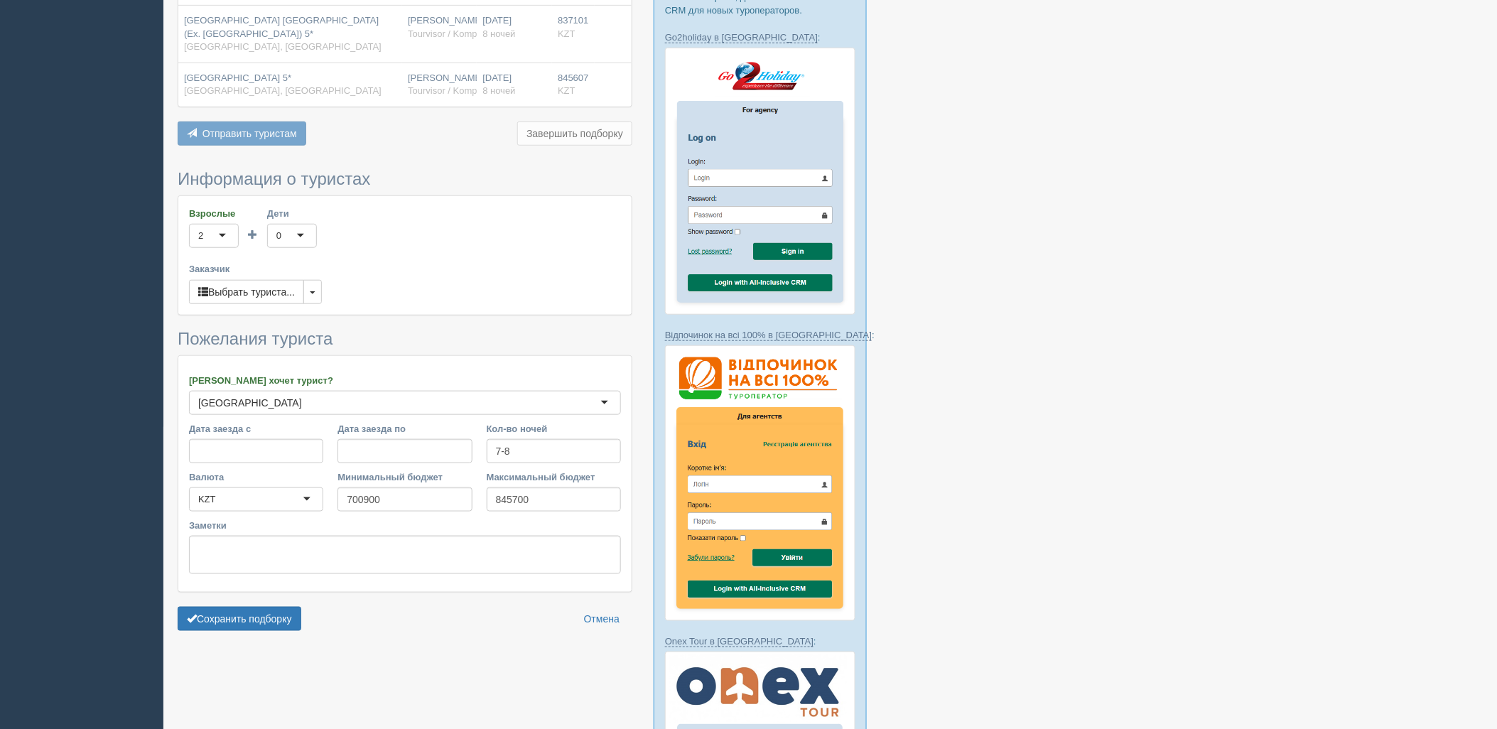
scroll to position [315, 0]
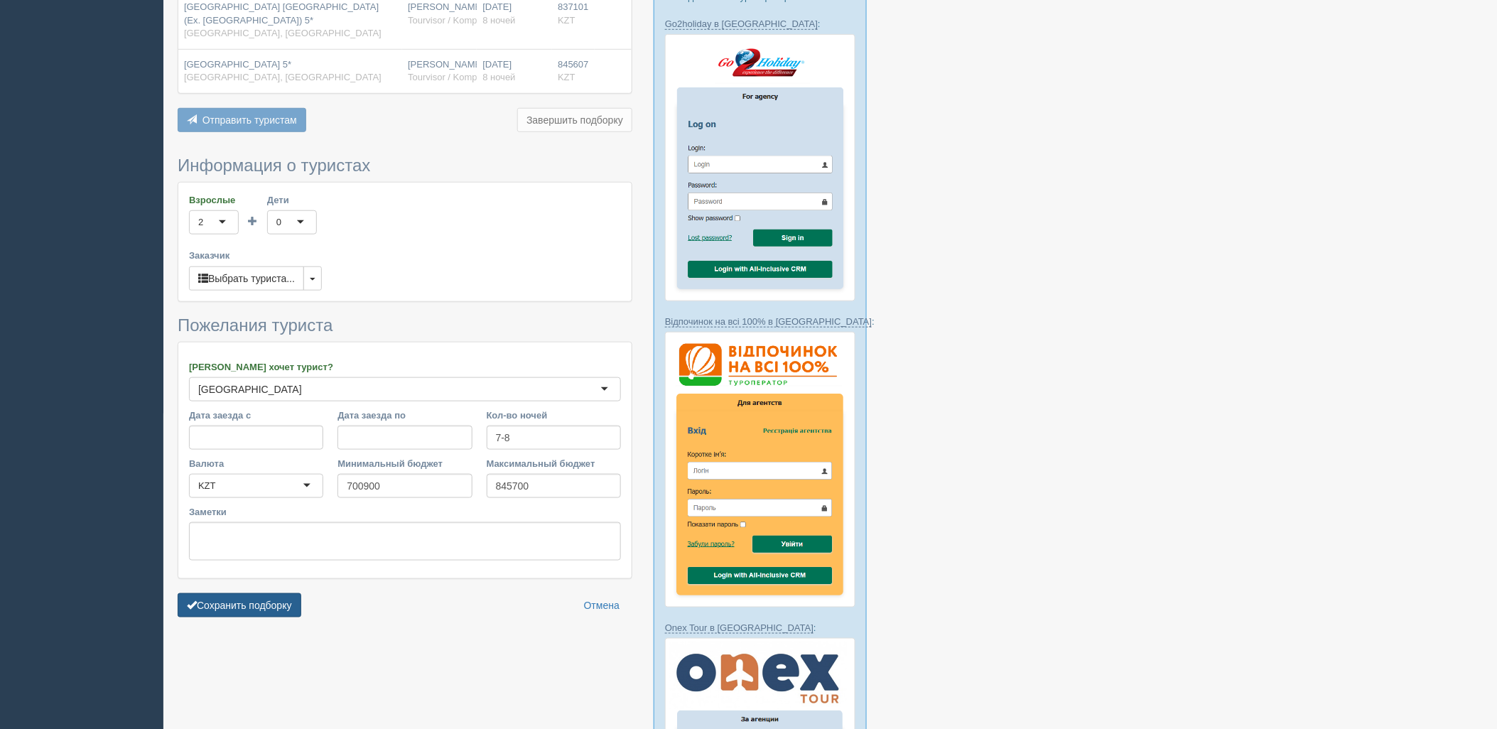
click at [237, 612] on button "Сохранить подборку" at bounding box center [240, 605] width 124 height 24
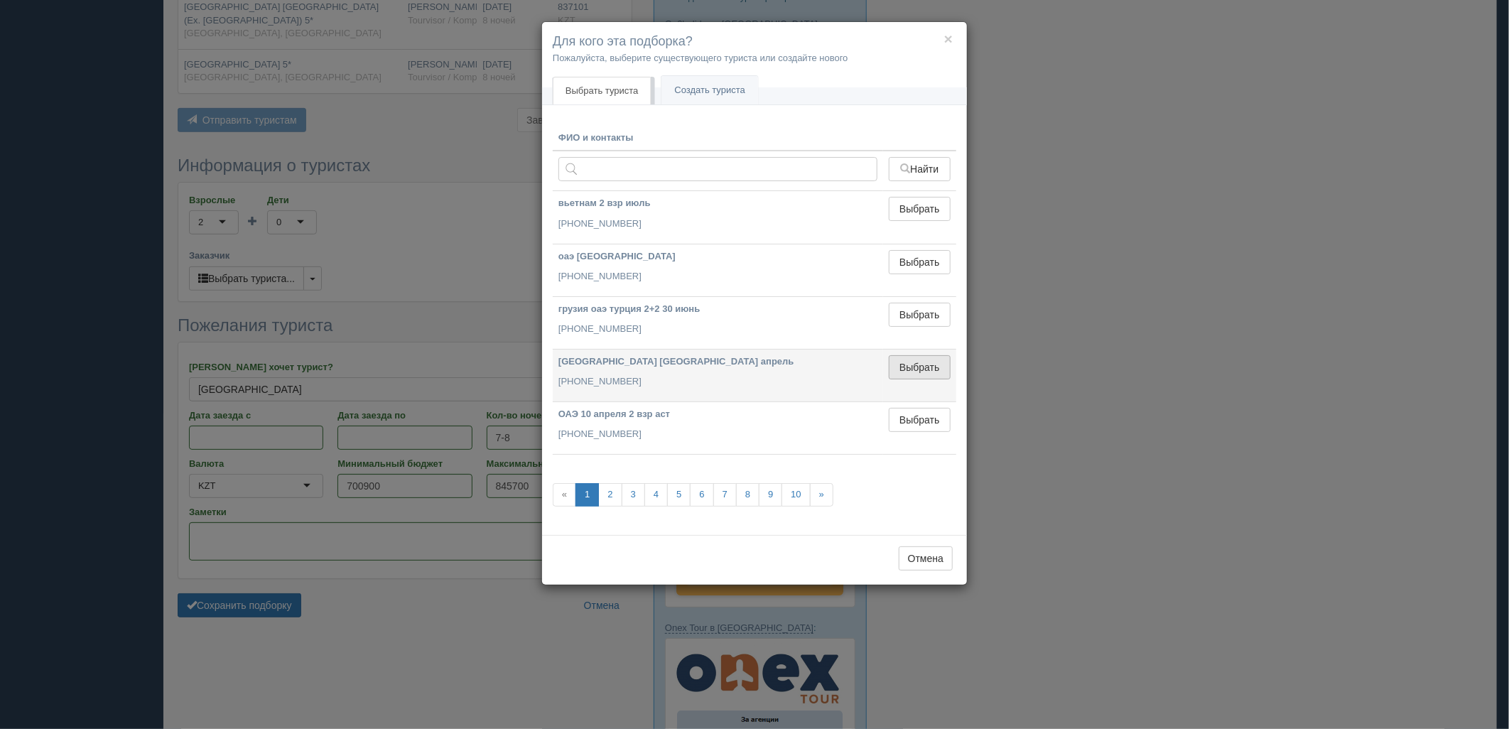
click at [929, 369] on button "Выбрать" at bounding box center [920, 367] width 62 height 24
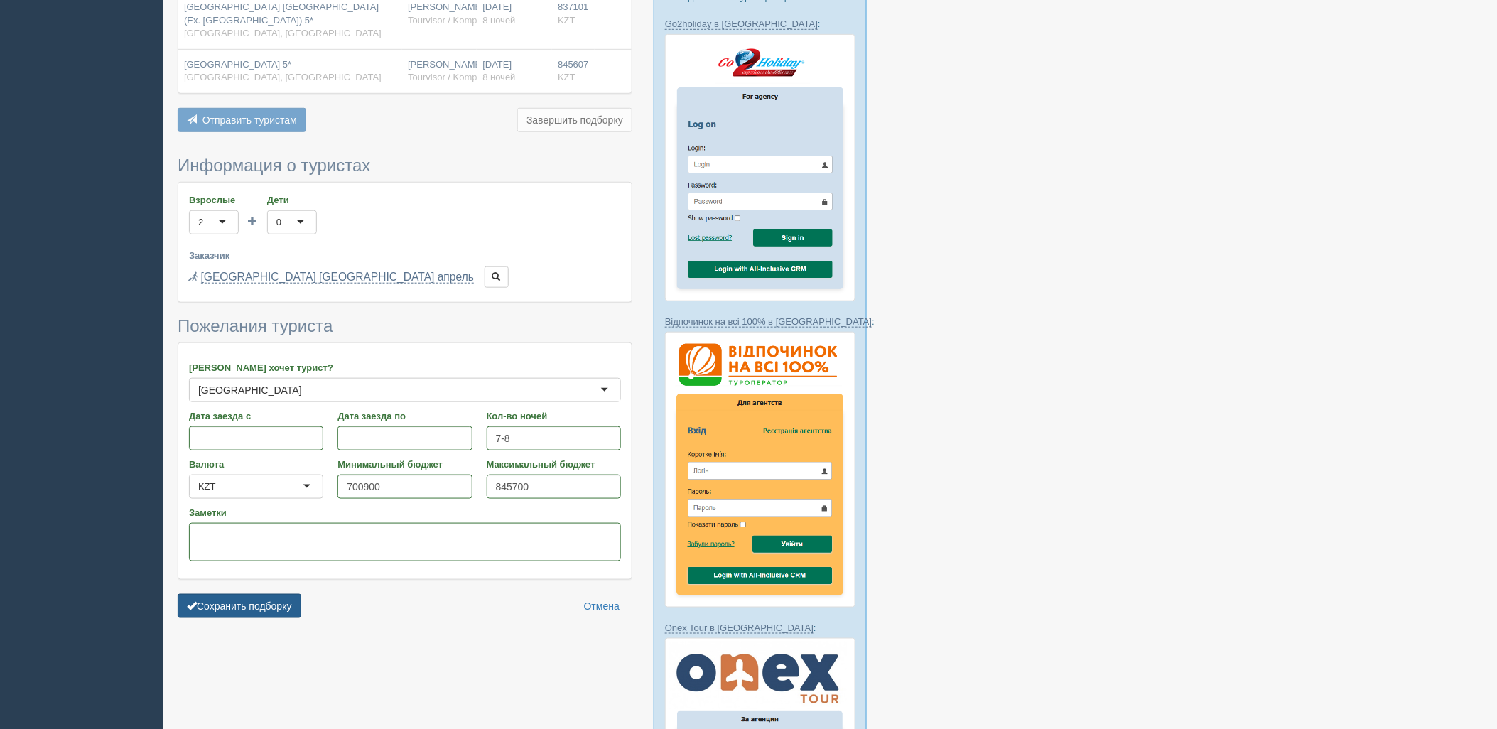
click at [279, 606] on button "Сохранить подборку" at bounding box center [240, 606] width 124 height 24
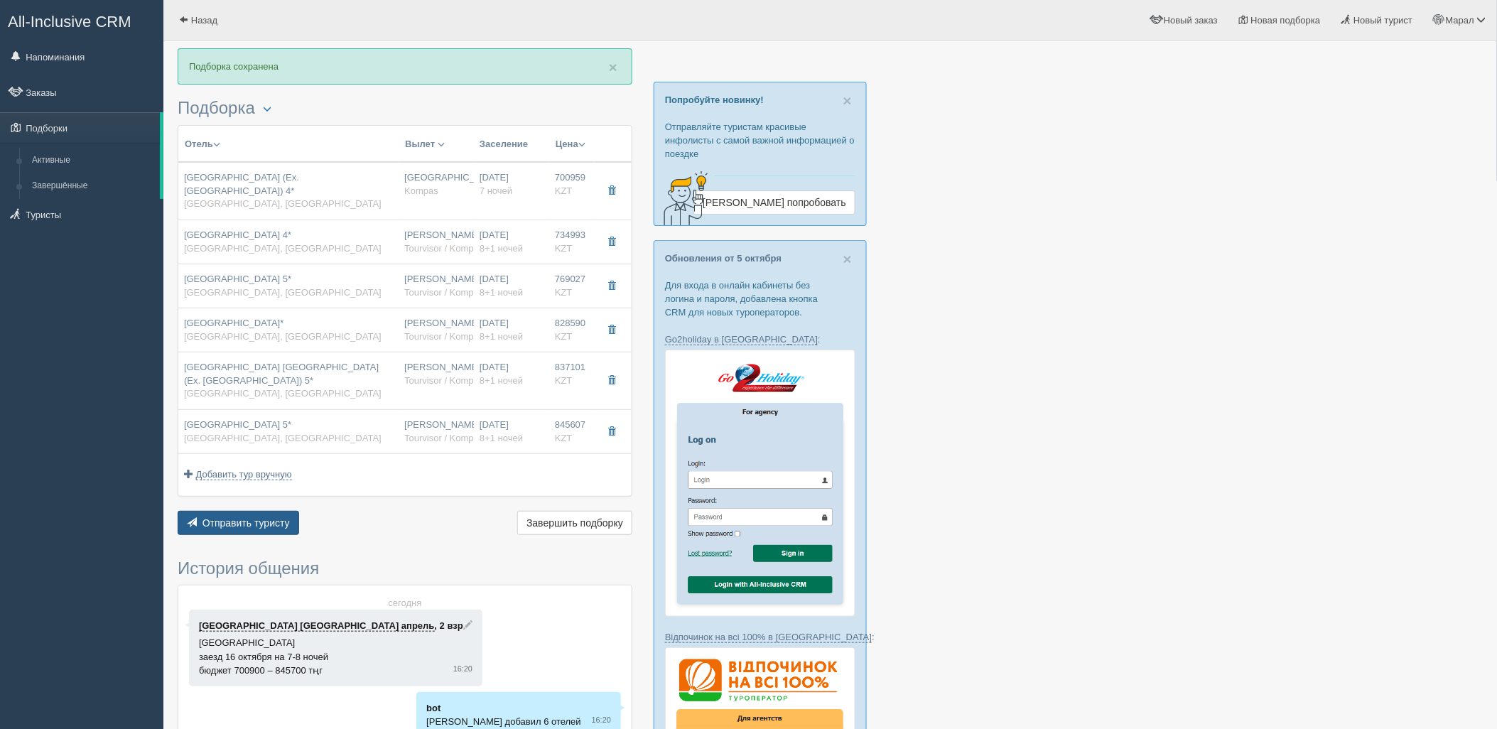
click at [220, 531] on button "Отправить туристу Отправить" at bounding box center [238, 523] width 121 height 24
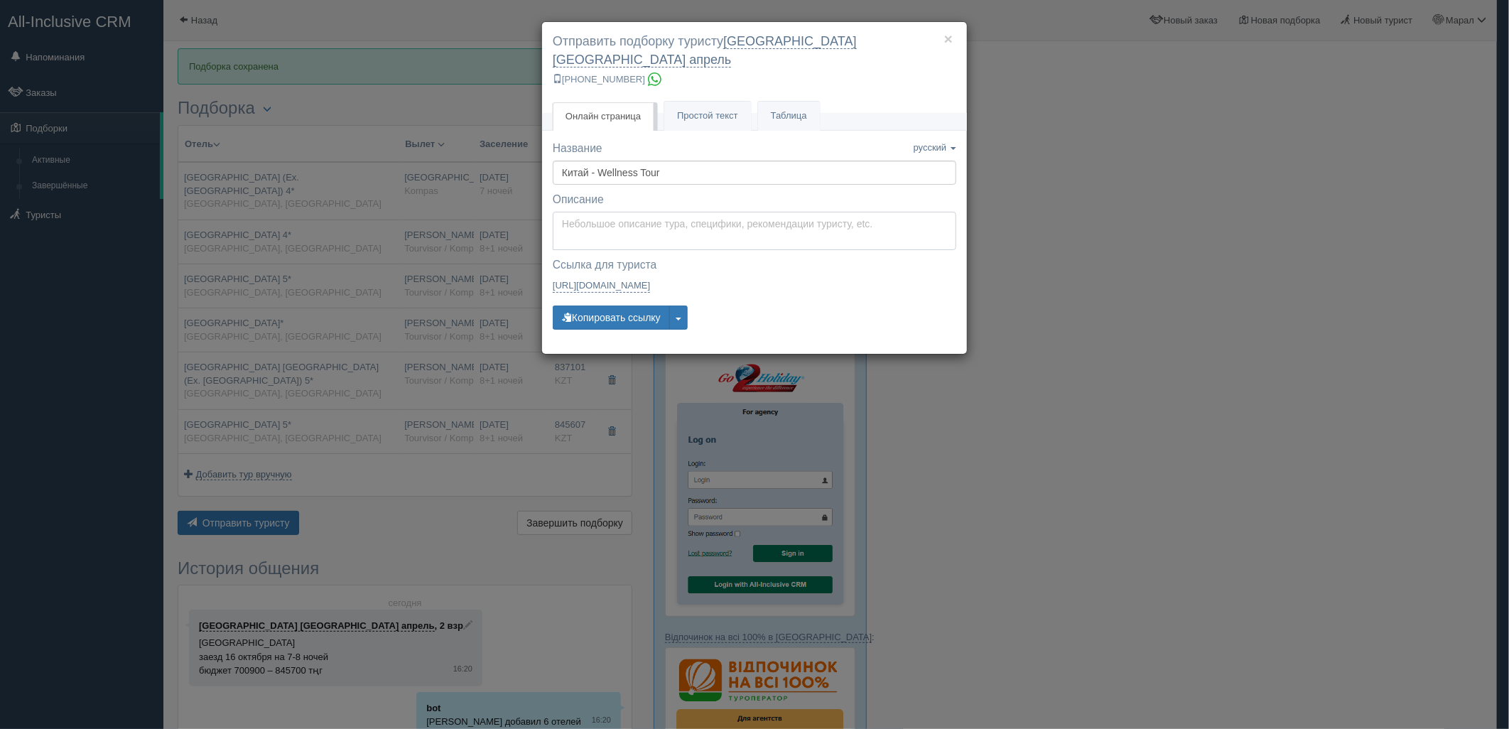
type textarea "Здравствуйте! Ниже представлены варианты туров для Вас. Для просмотра описания …"
click at [627, 212] on textarea "Здравствуйте! Ниже представлены варианты туров для Вас. Для просмотра описания …" at bounding box center [755, 231] width 404 height 38
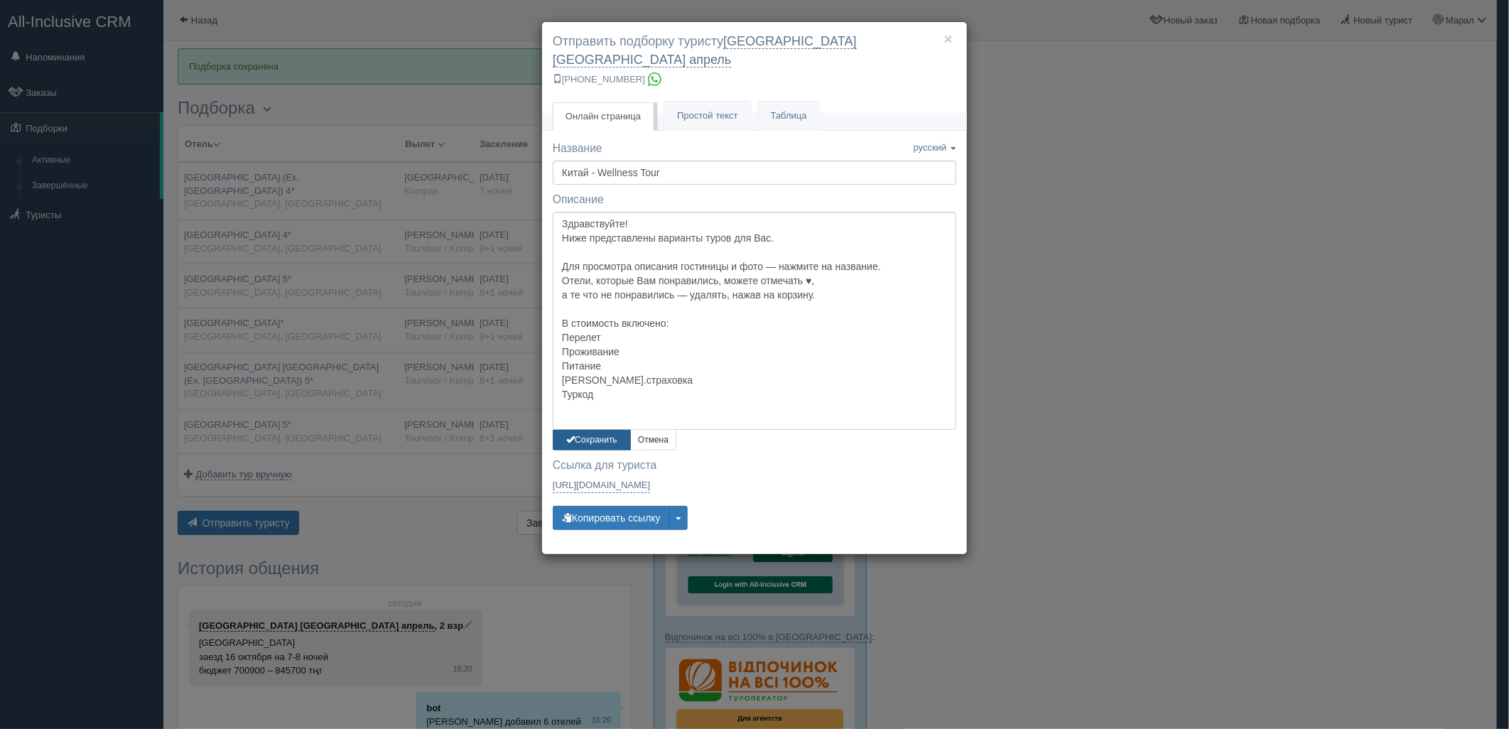
click at [601, 430] on button "Сохранить" at bounding box center [592, 440] width 78 height 21
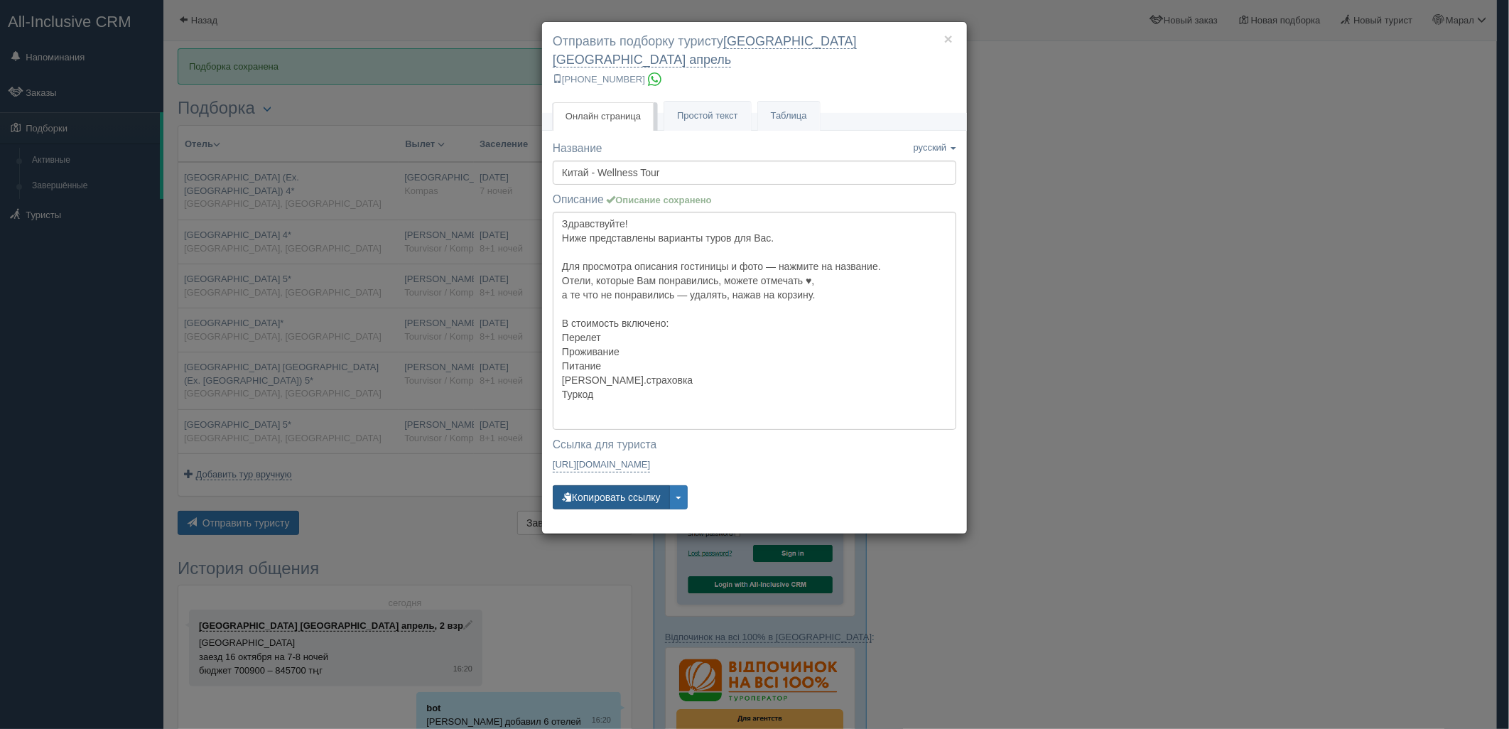
click at [597, 490] on button "Копировать ссылку" at bounding box center [611, 497] width 117 height 24
click at [597, 489] on button "Копировать ссылку" at bounding box center [611, 497] width 117 height 24
drag, startPoint x: 597, startPoint y: 488, endPoint x: 985, endPoint y: 465, distance: 388.6
click at [598, 485] on button "Копировать ссылку" at bounding box center [611, 497] width 117 height 24
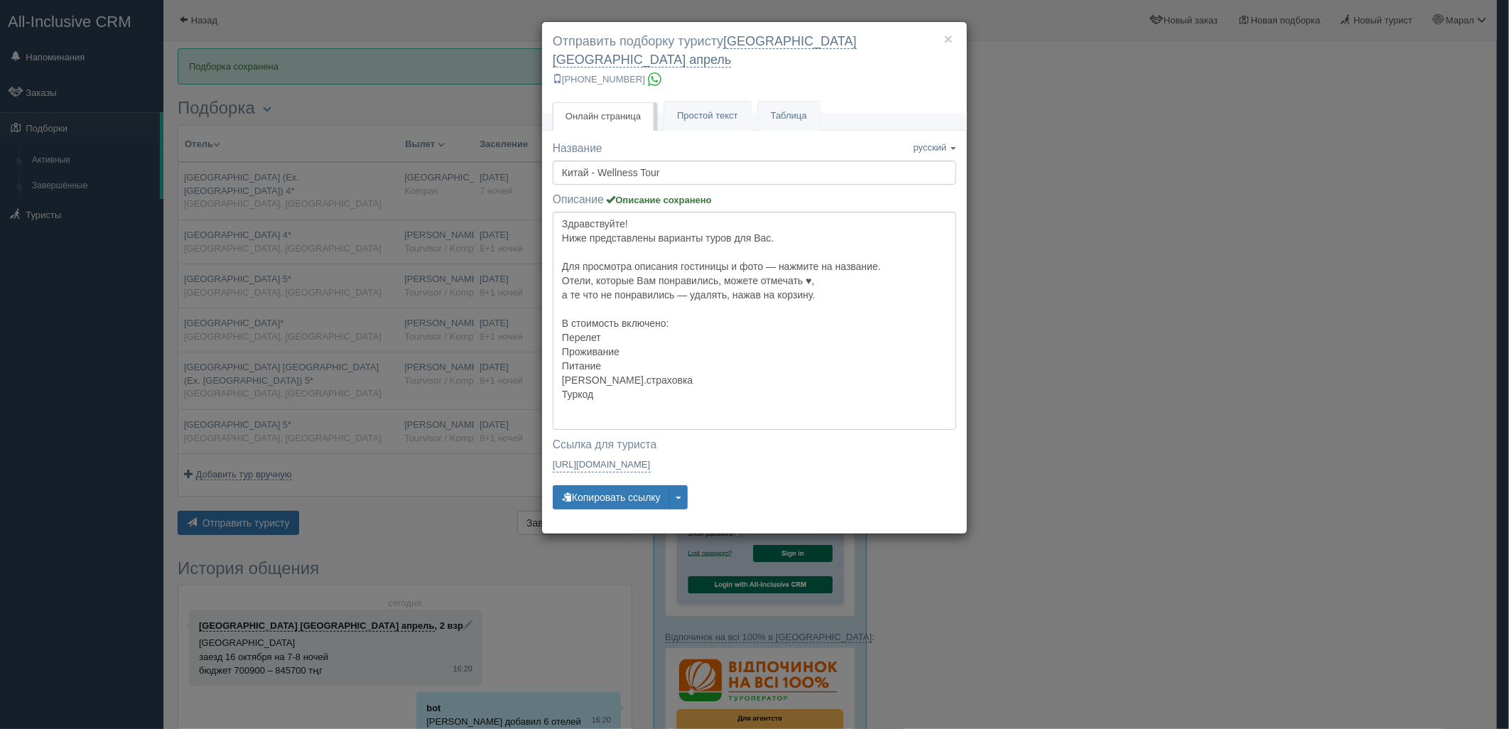
click at [1071, 440] on div "× Отправить подборку туристу калининград турция апрель +7 924 265-55-57 Онлайн …" at bounding box center [754, 364] width 1509 height 729
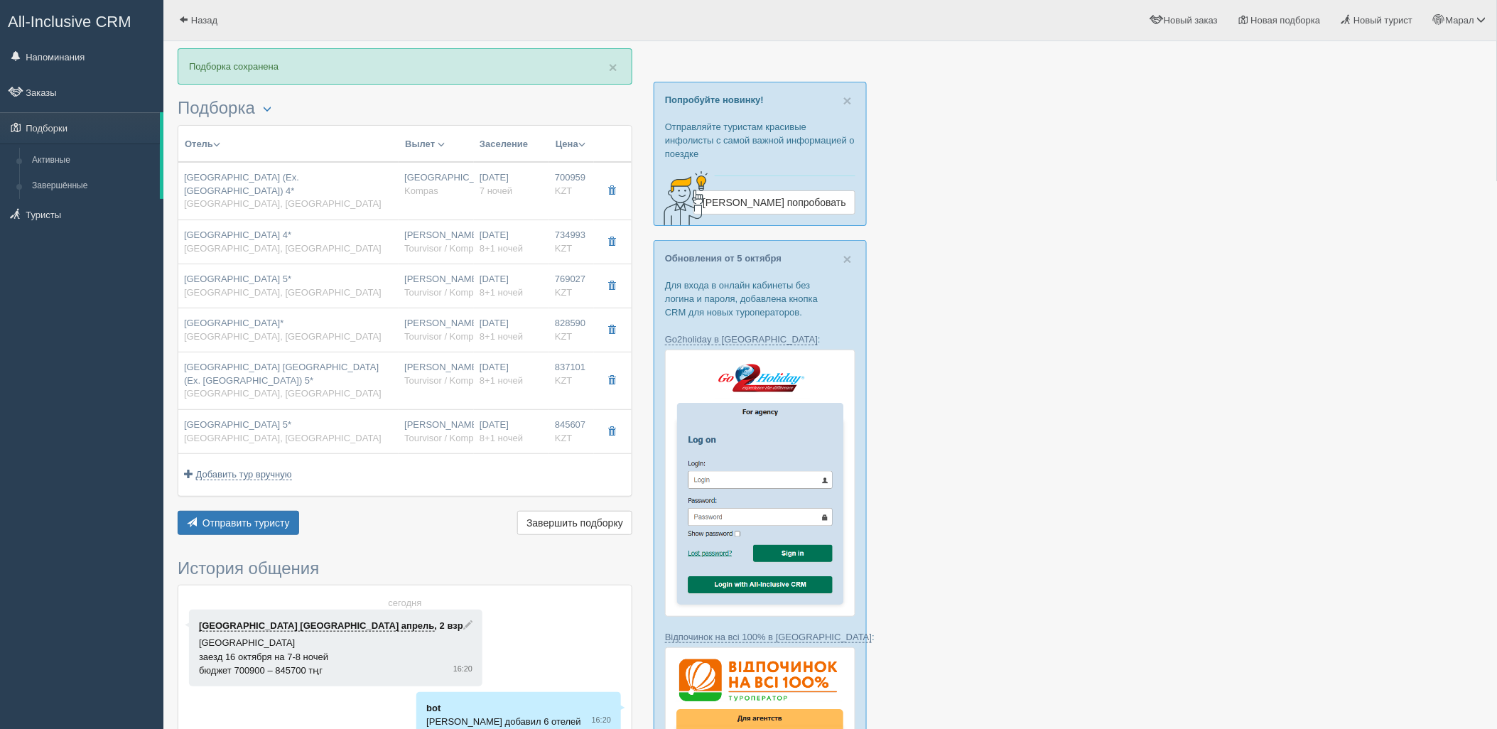
click at [1248, 256] on div at bounding box center [830, 706] width 1305 height 1316
